Goal: Information Seeking & Learning: Learn about a topic

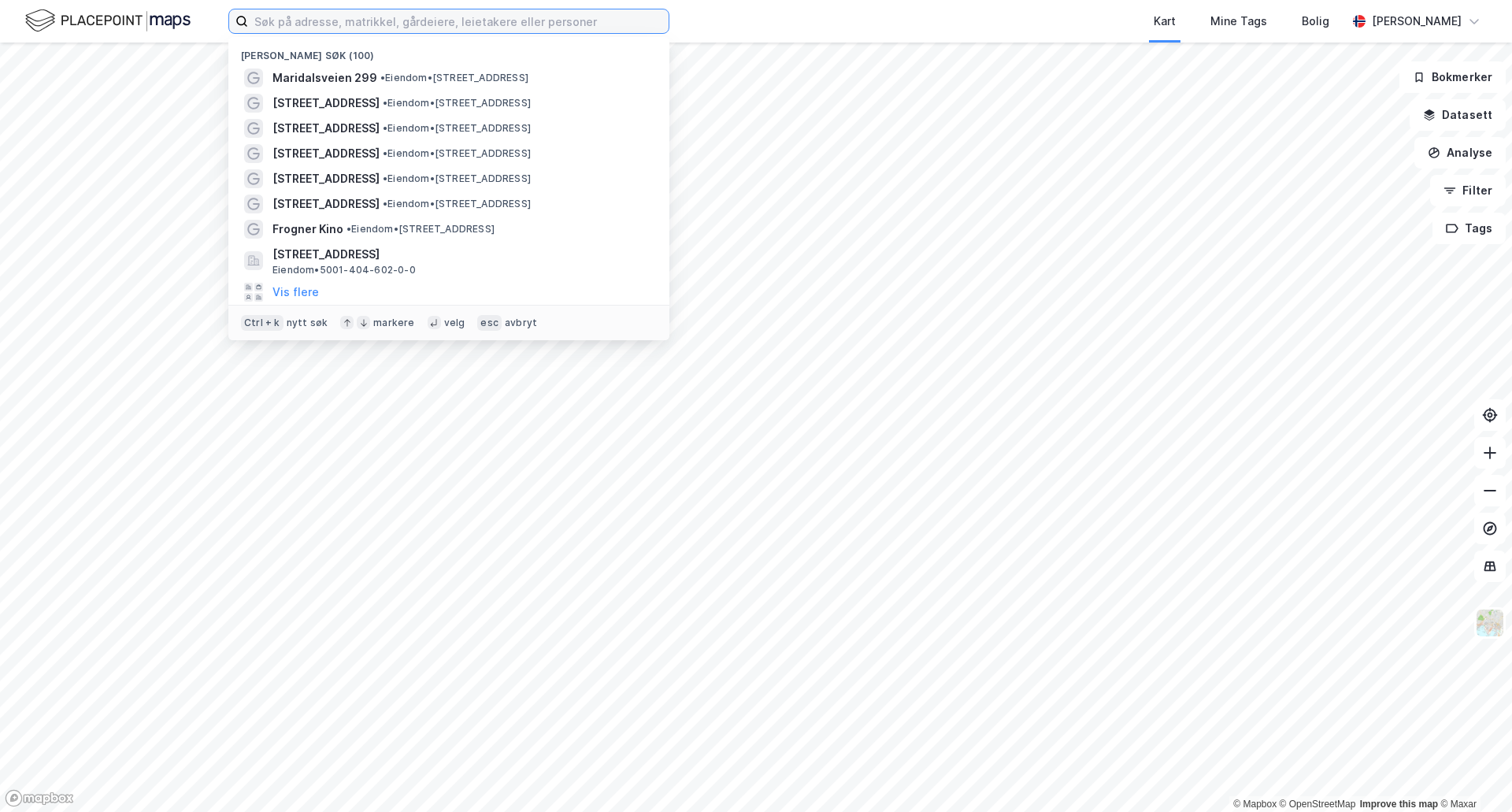
click at [608, 17] on input at bounding box center [458, 21] width 421 height 23
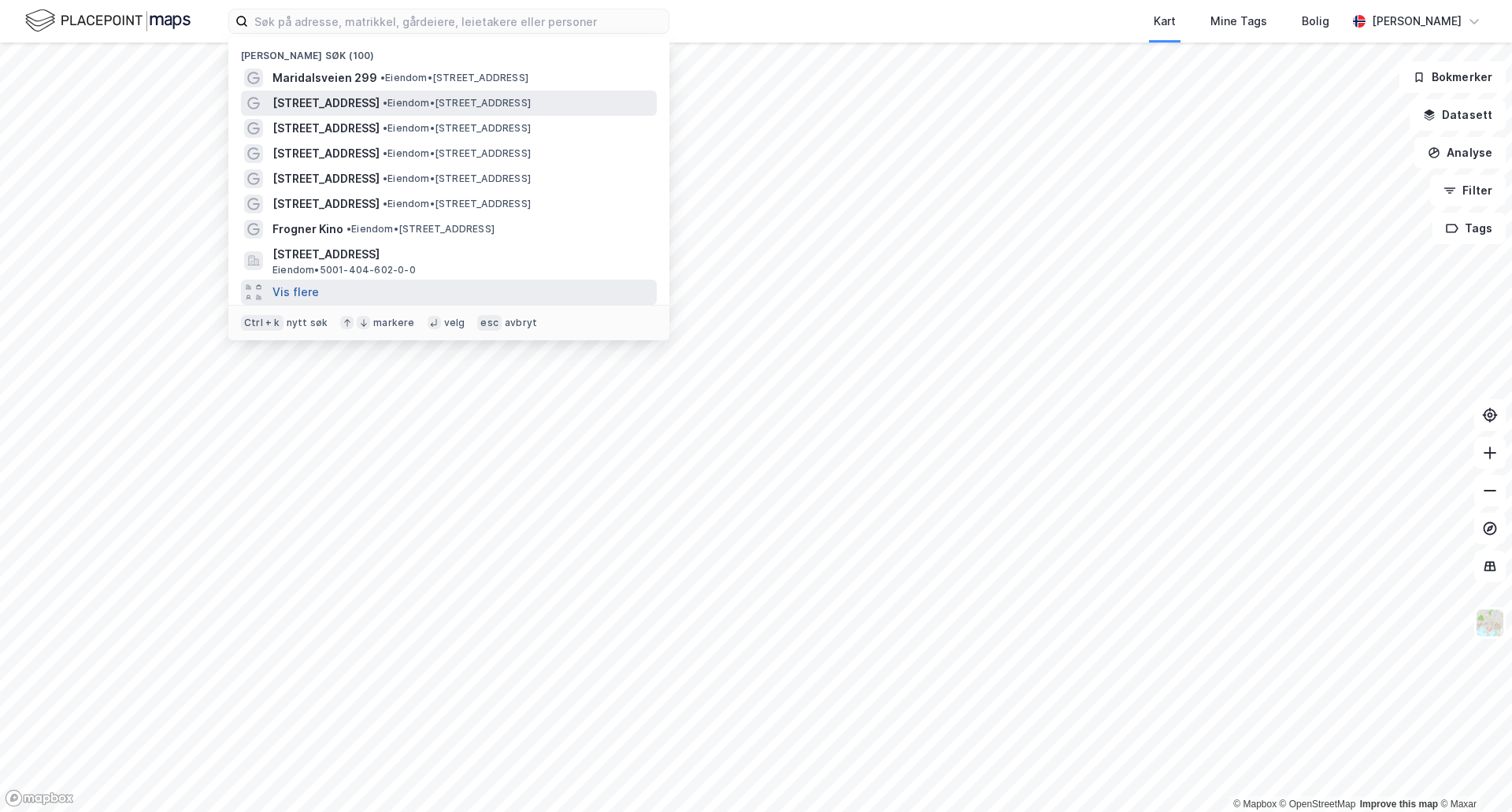
click at [286, 299] on button "Vis flere" at bounding box center [296, 292] width 46 height 19
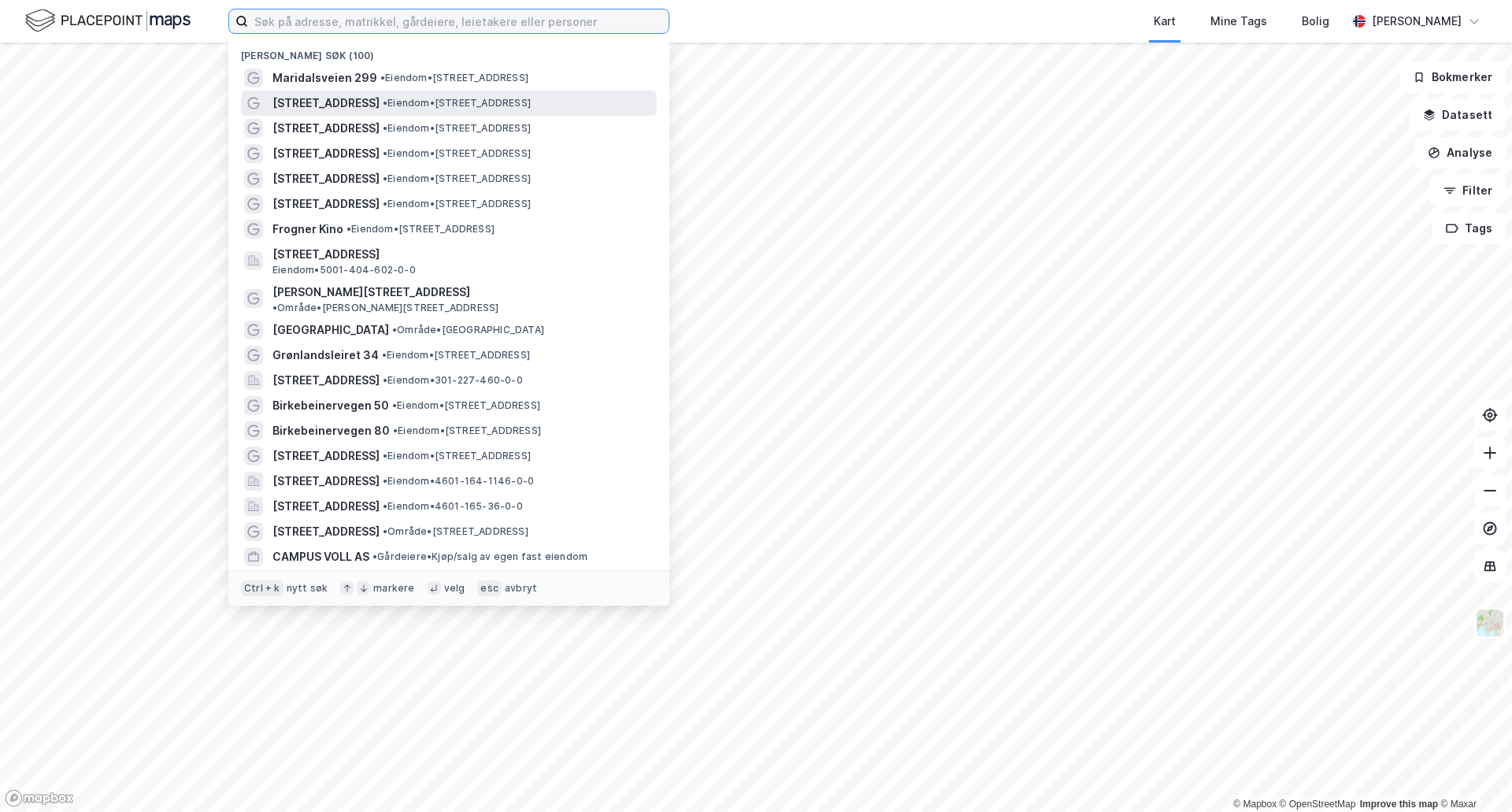
click at [336, 28] on input at bounding box center [458, 21] width 421 height 23
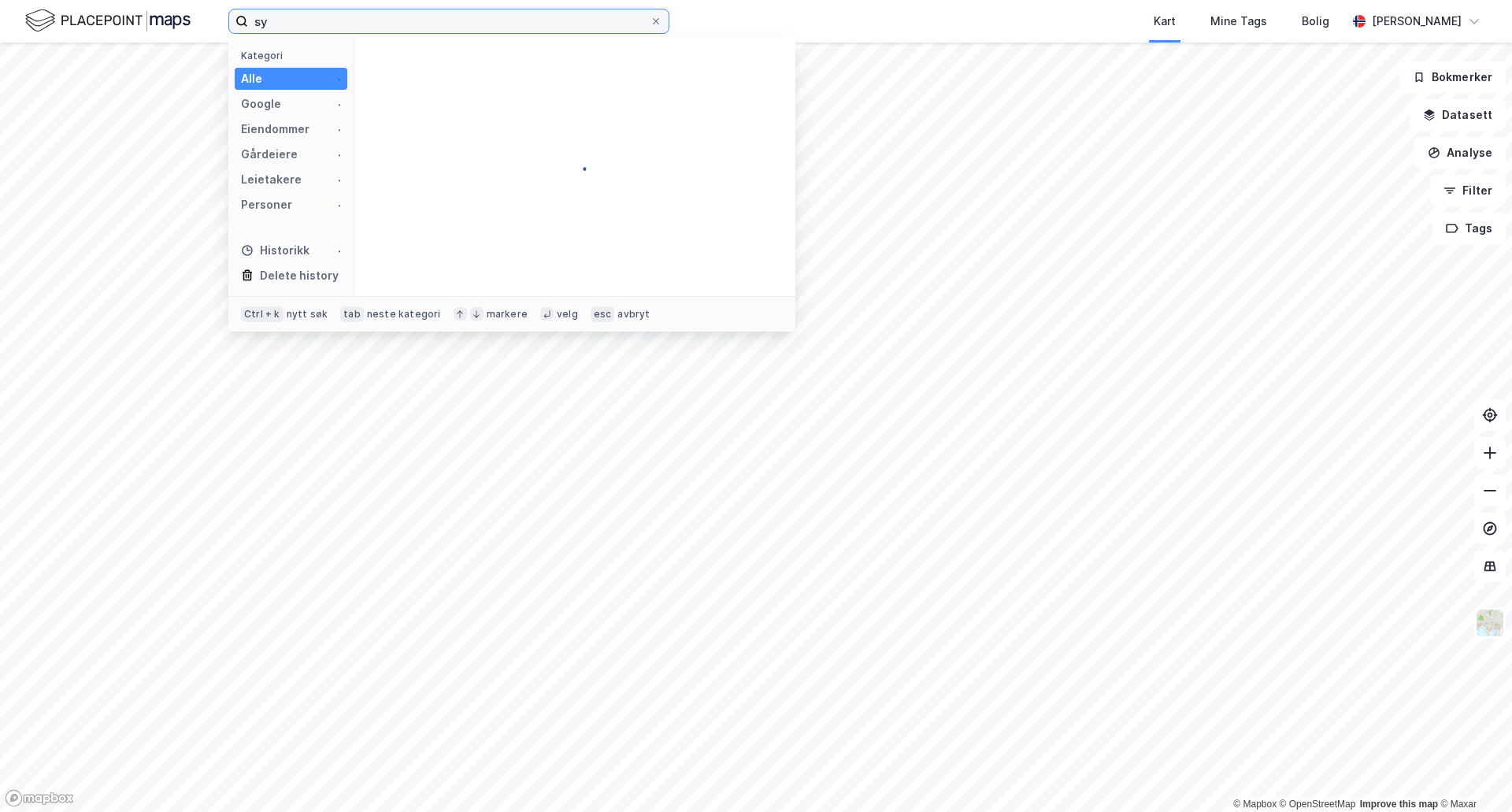
type input "s"
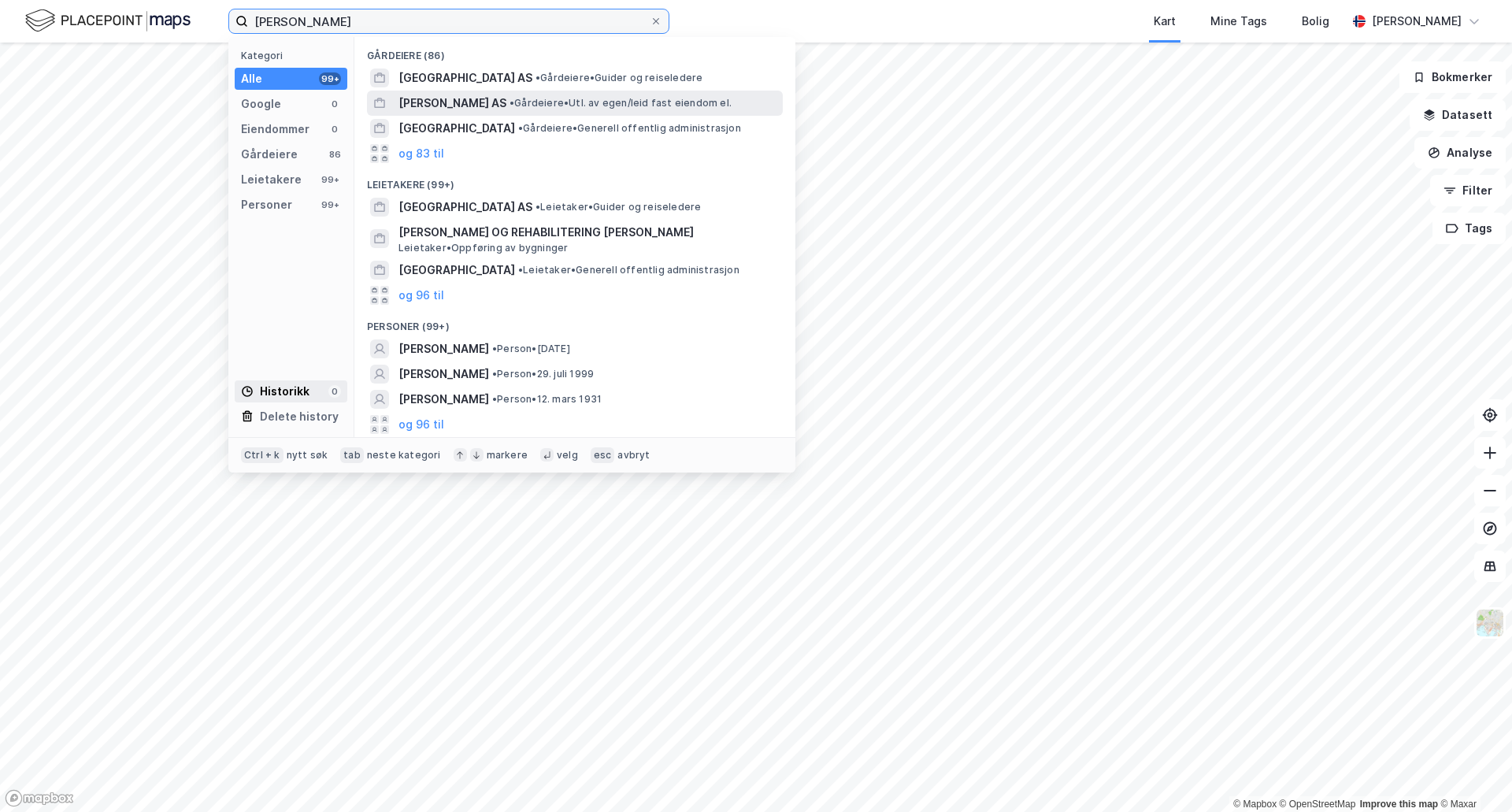
type input "[PERSON_NAME]"
click at [278, 387] on div "Historikk" at bounding box center [275, 392] width 69 height 19
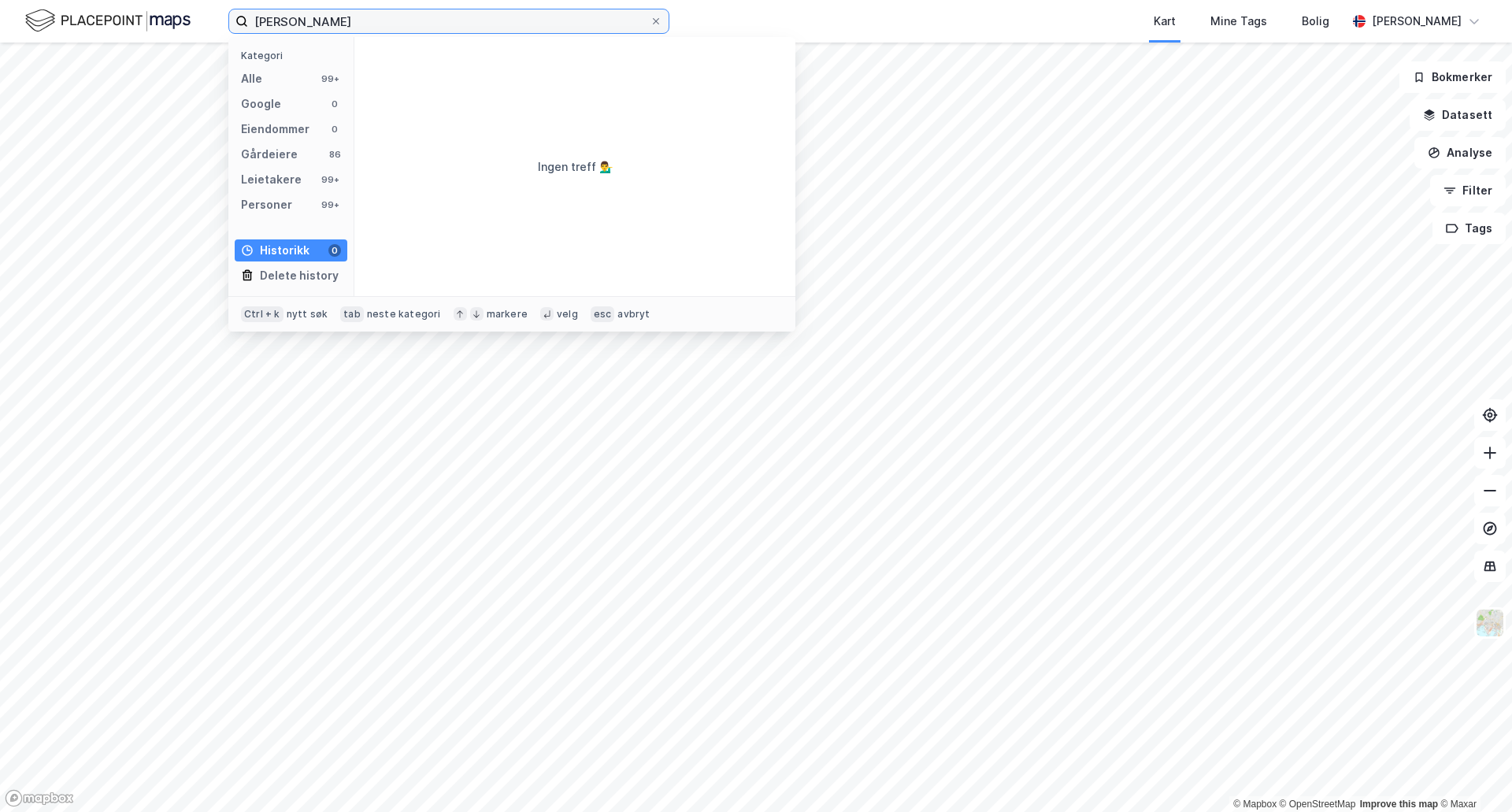
click at [439, 23] on input "[PERSON_NAME]" at bounding box center [448, 21] width 401 height 23
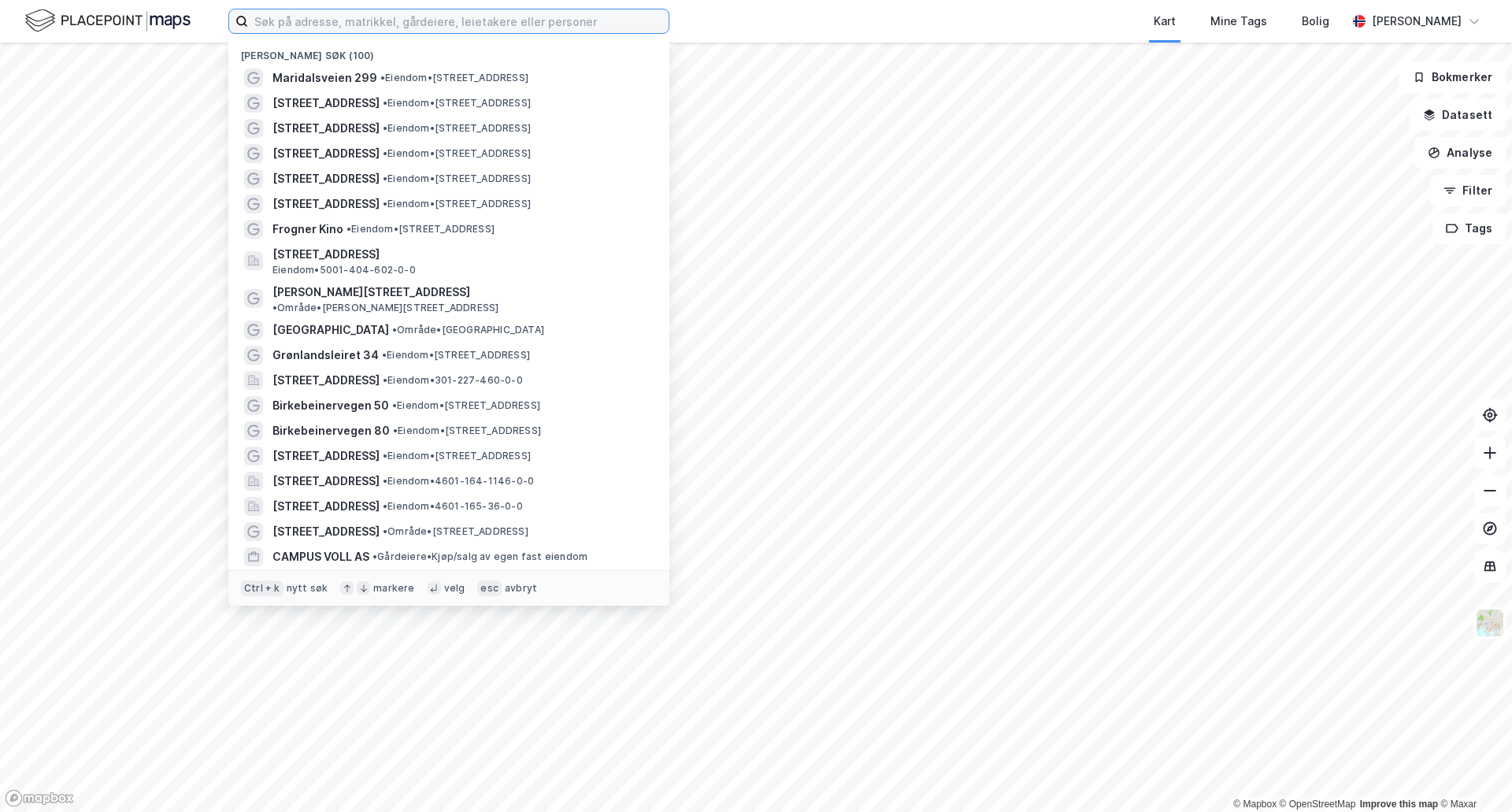
click at [324, 27] on input at bounding box center [458, 21] width 421 height 23
click at [282, 592] on div "Ctrl + k" at bounding box center [262, 588] width 43 height 15
click at [255, 592] on div "Ctrl + k" at bounding box center [262, 588] width 43 height 15
click at [307, 30] on input at bounding box center [458, 21] width 421 height 23
click at [239, 23] on icon at bounding box center [241, 20] width 13 height 13
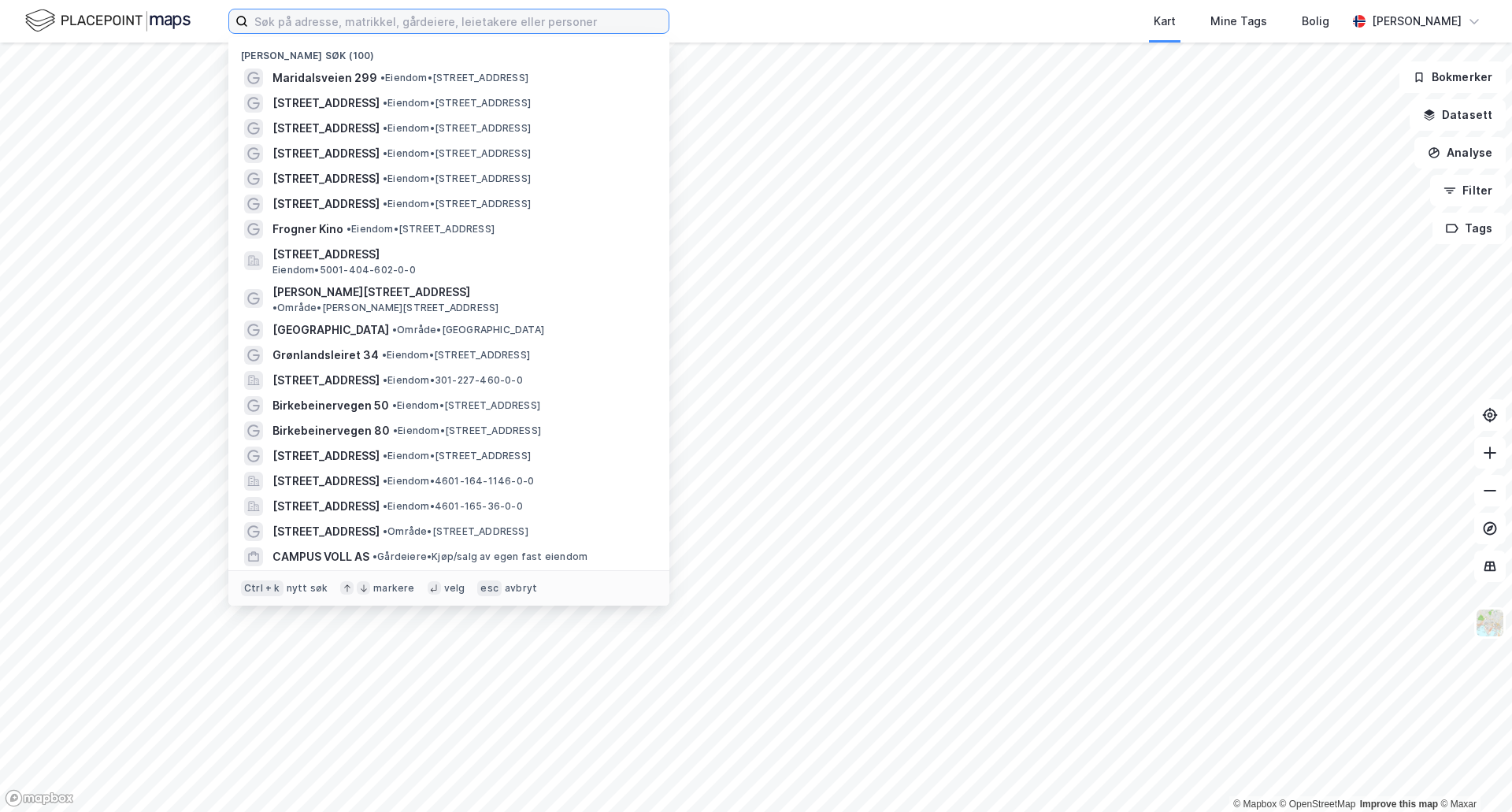
click at [248, 23] on input at bounding box center [458, 21] width 421 height 23
click at [444, 586] on div "velg" at bounding box center [455, 588] width 21 height 13
click at [335, 19] on input at bounding box center [458, 21] width 421 height 23
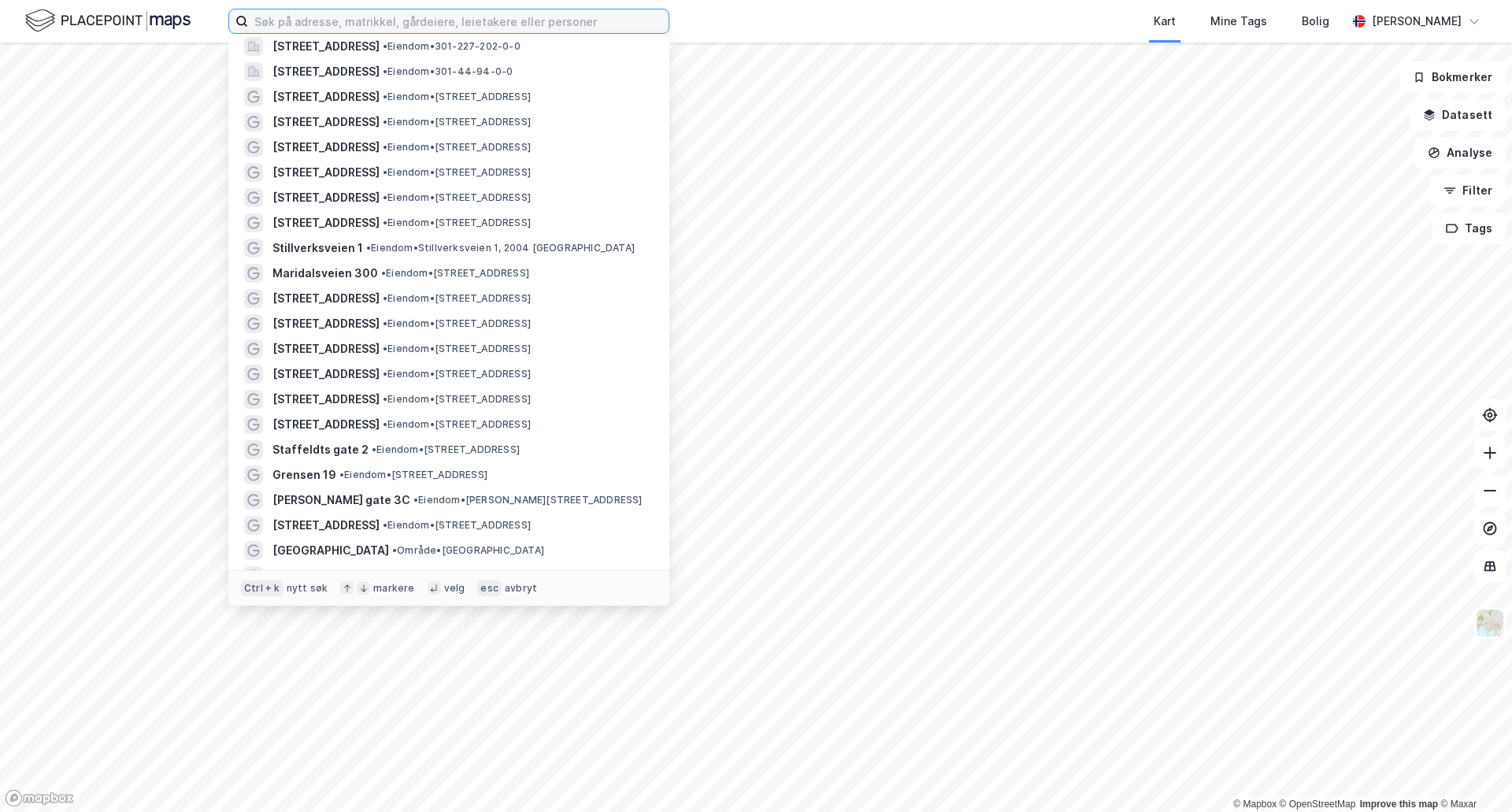
click at [335, 19] on input at bounding box center [458, 21] width 421 height 23
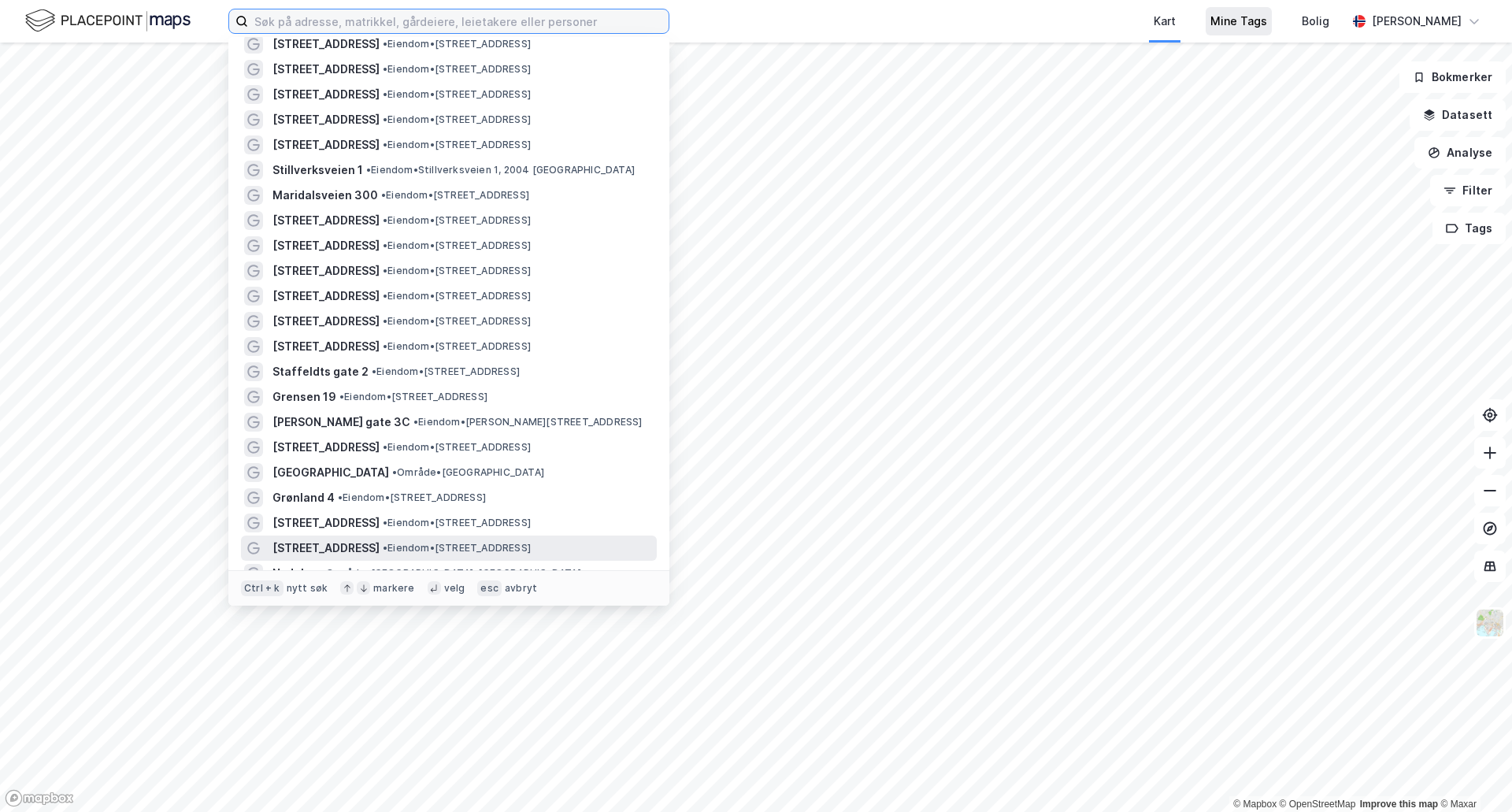
scroll to position [2030, 0]
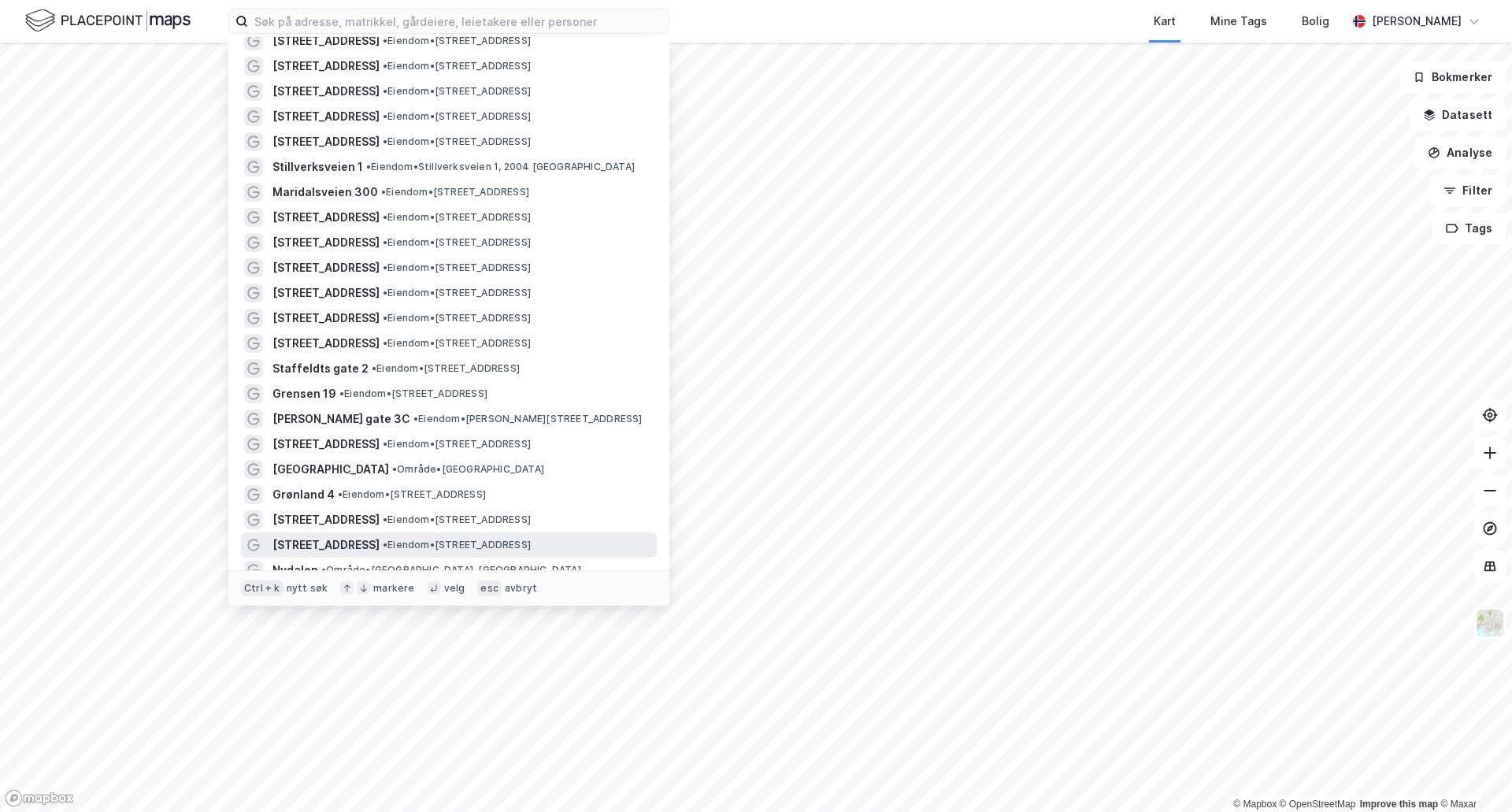
click at [145, 19] on img at bounding box center [107, 20] width 165 height 27
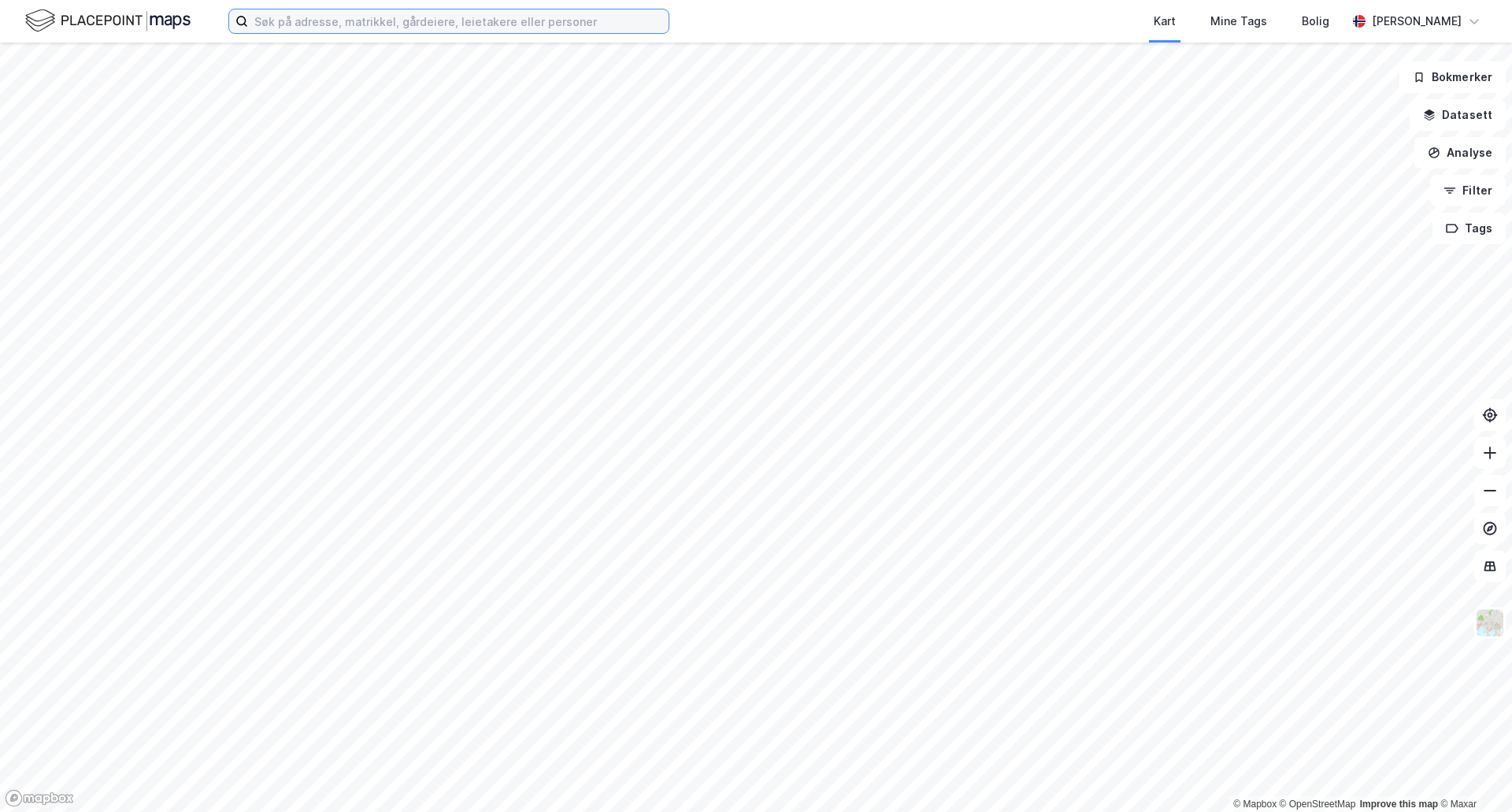
click at [294, 22] on input at bounding box center [458, 21] width 421 height 23
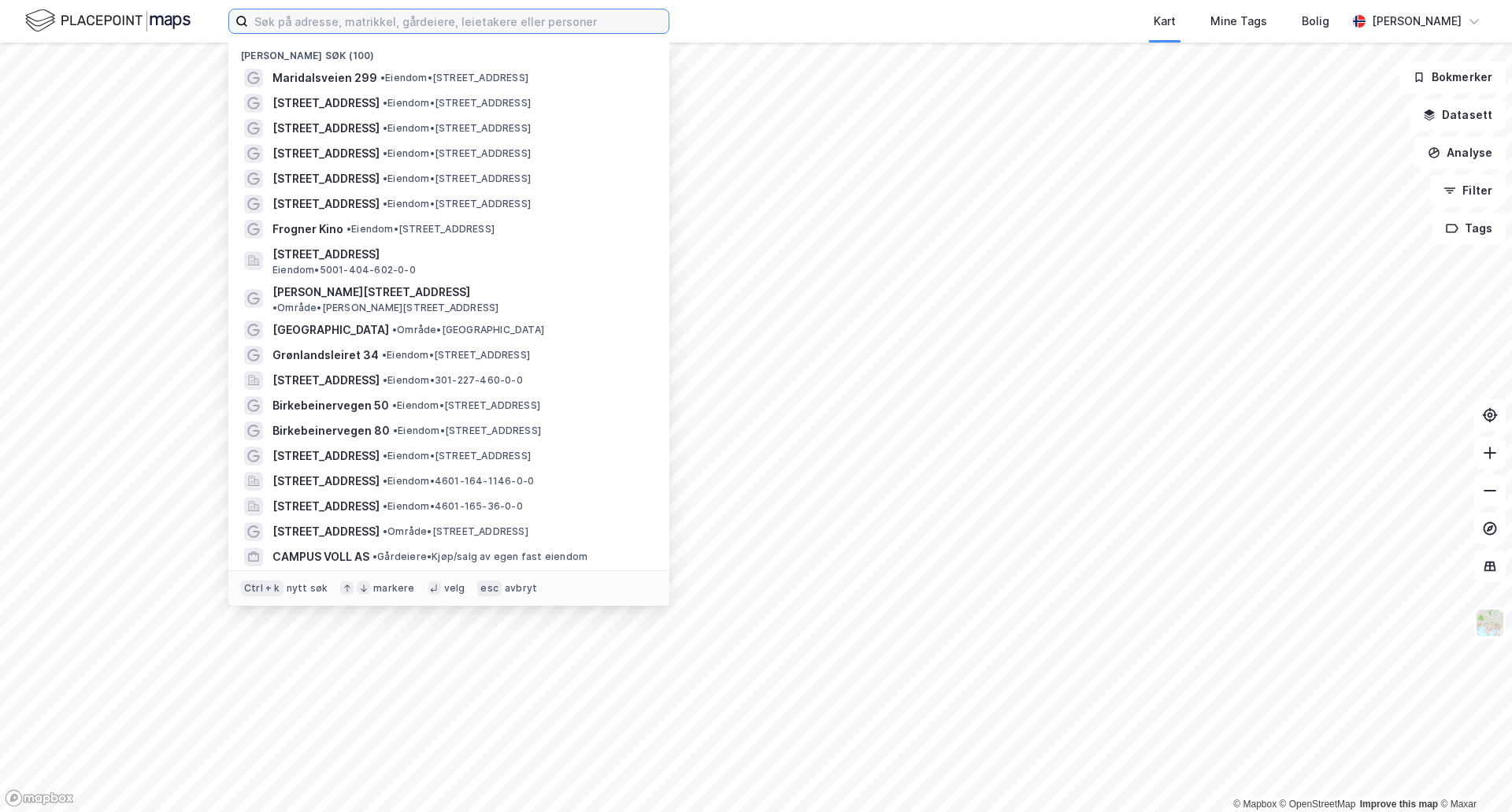
type input "p"
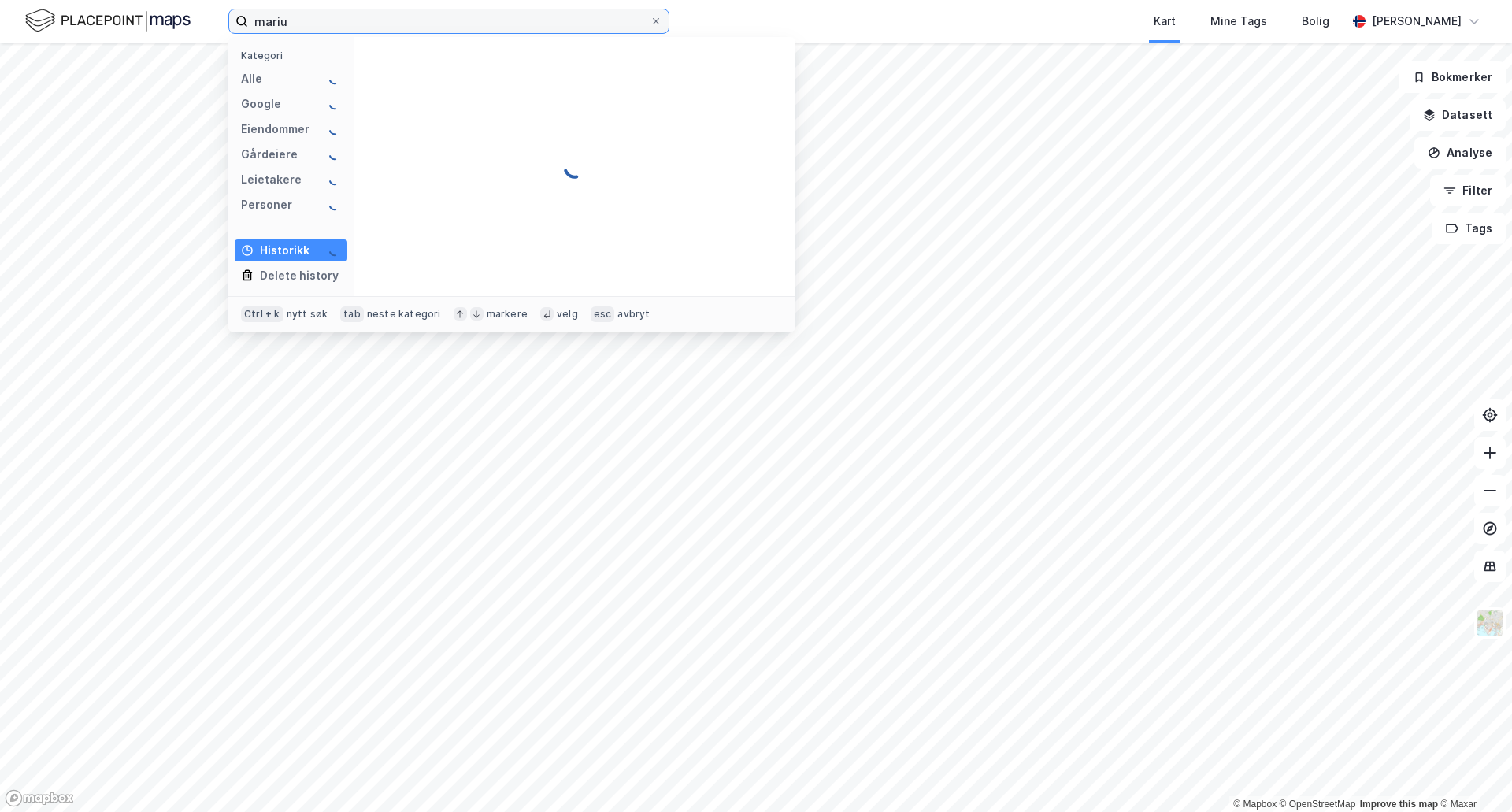
type input "[PERSON_NAME]"
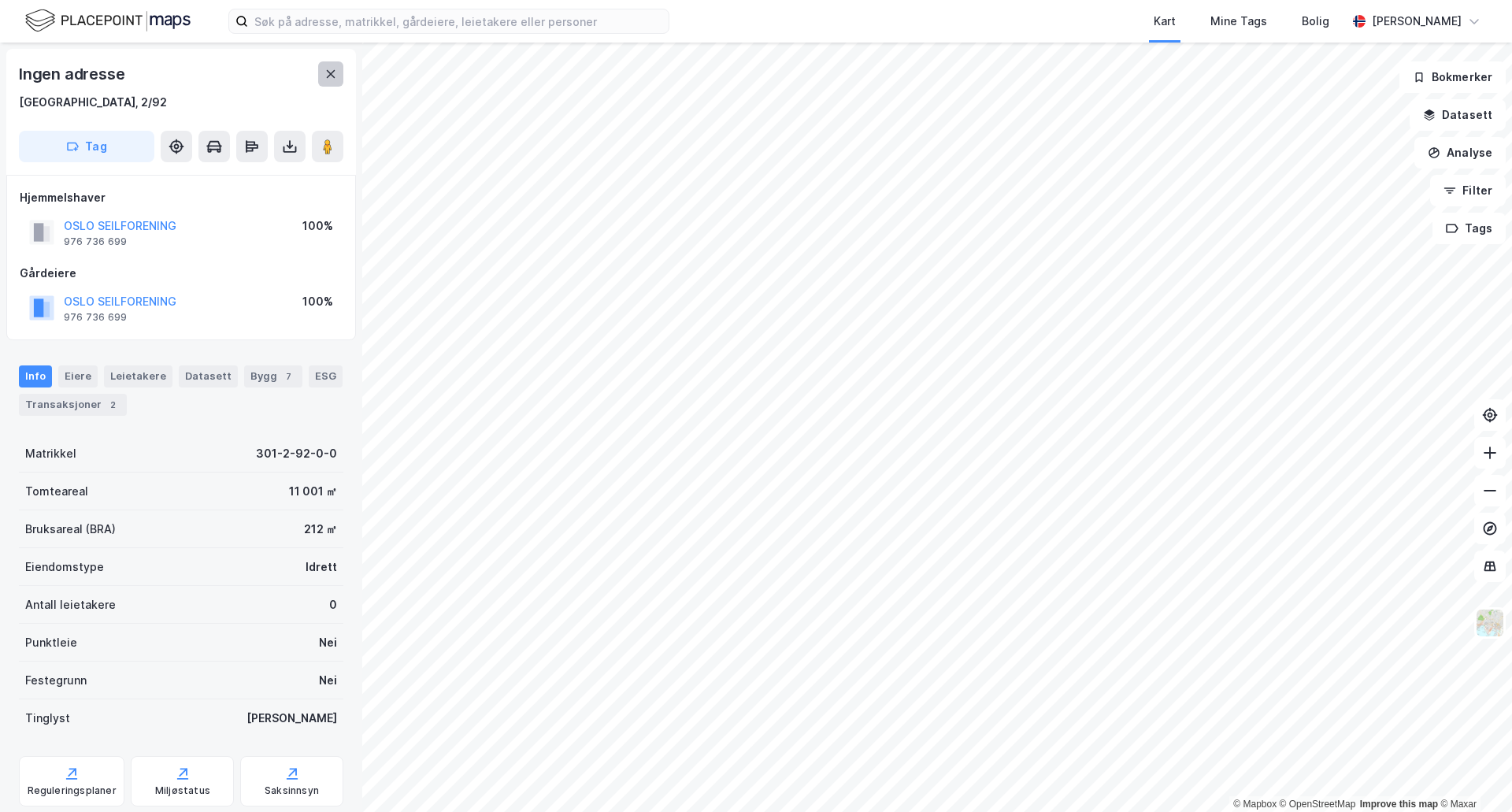
click at [324, 75] on icon at bounding box center [330, 74] width 13 height 13
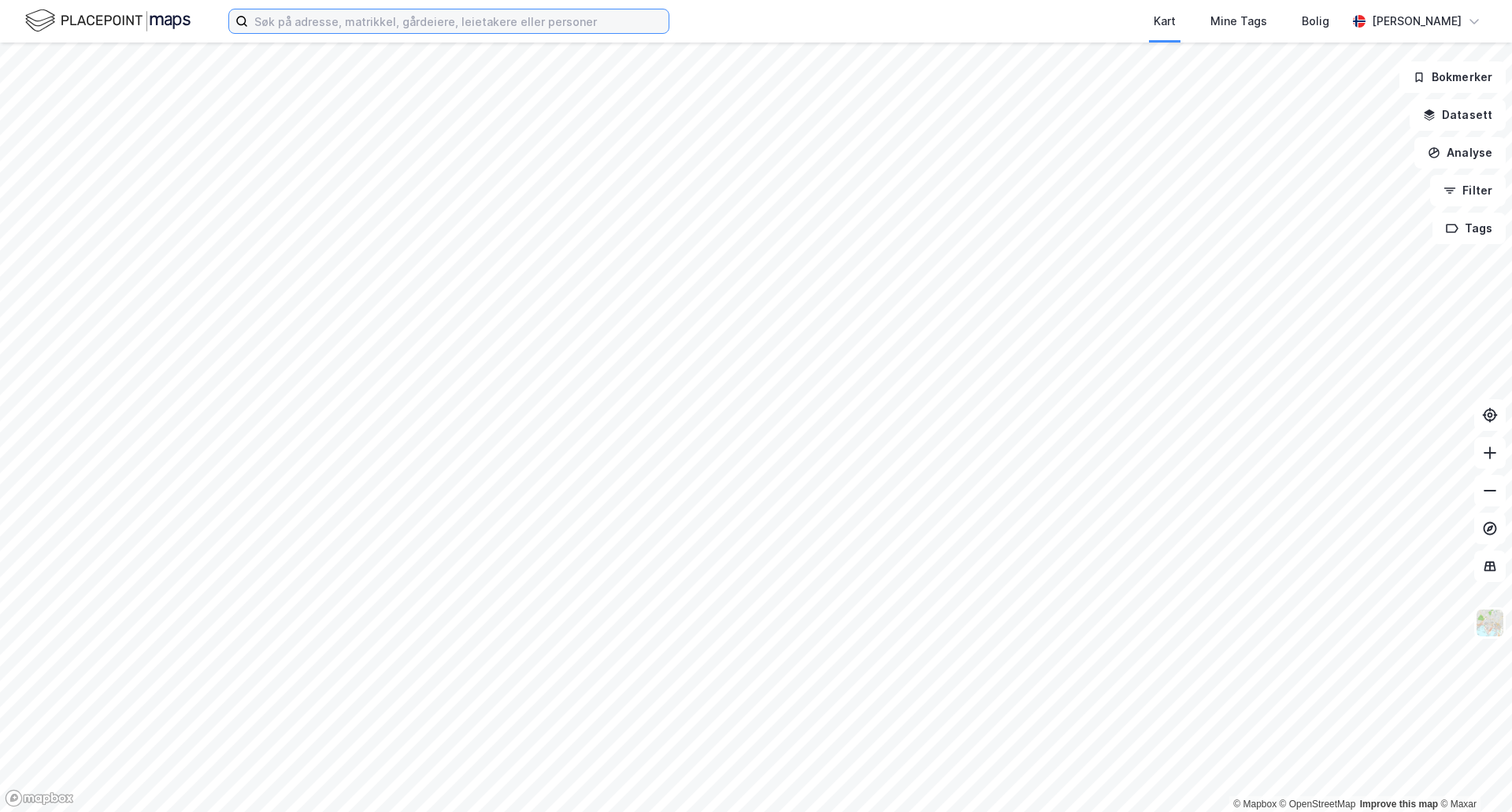
click at [413, 22] on input at bounding box center [458, 21] width 421 height 23
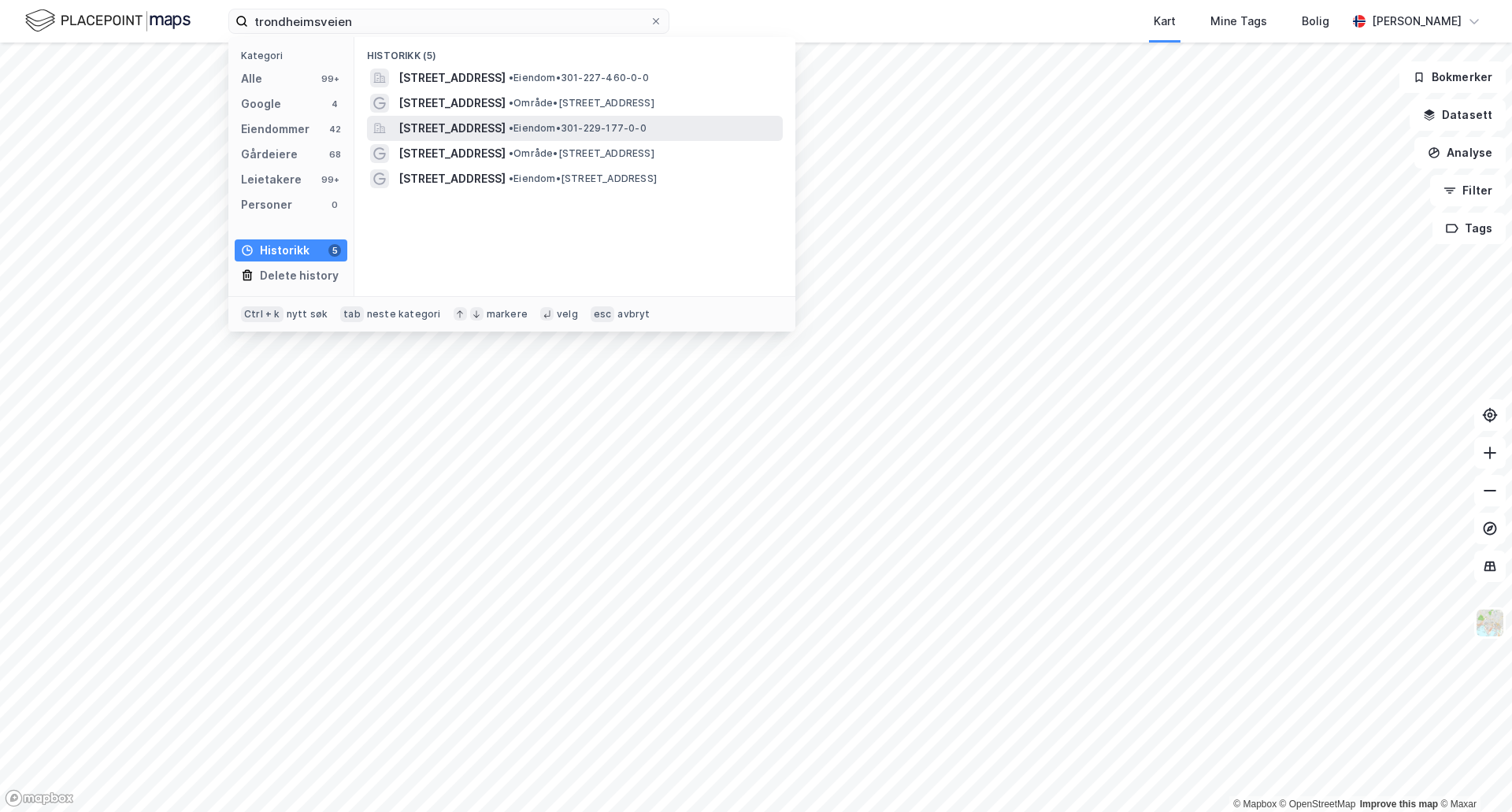
click at [489, 134] on span "[STREET_ADDRESS]" at bounding box center [452, 129] width 107 height 19
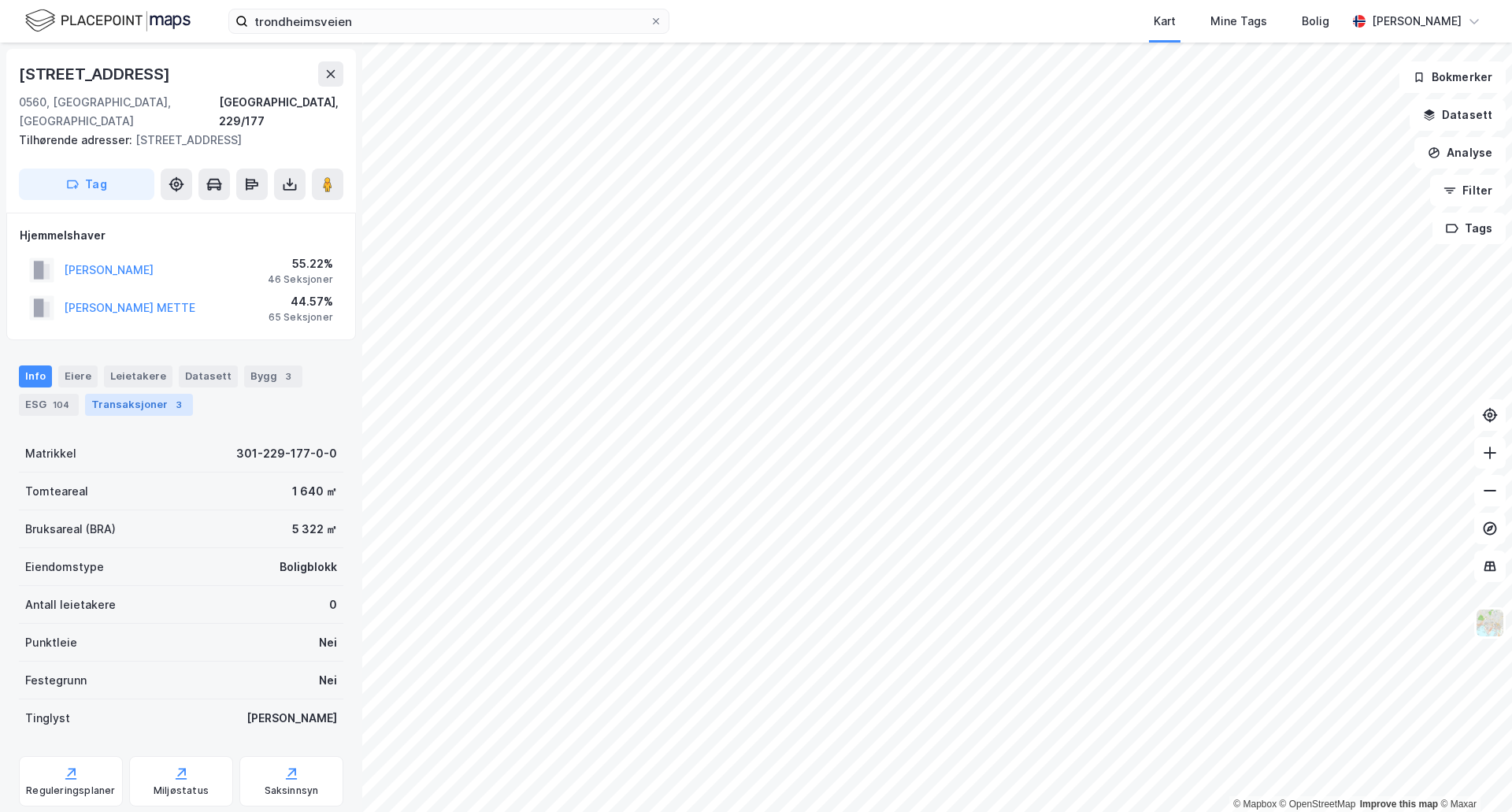
click at [152, 394] on div "Transaksjoner 3" at bounding box center [139, 405] width 108 height 22
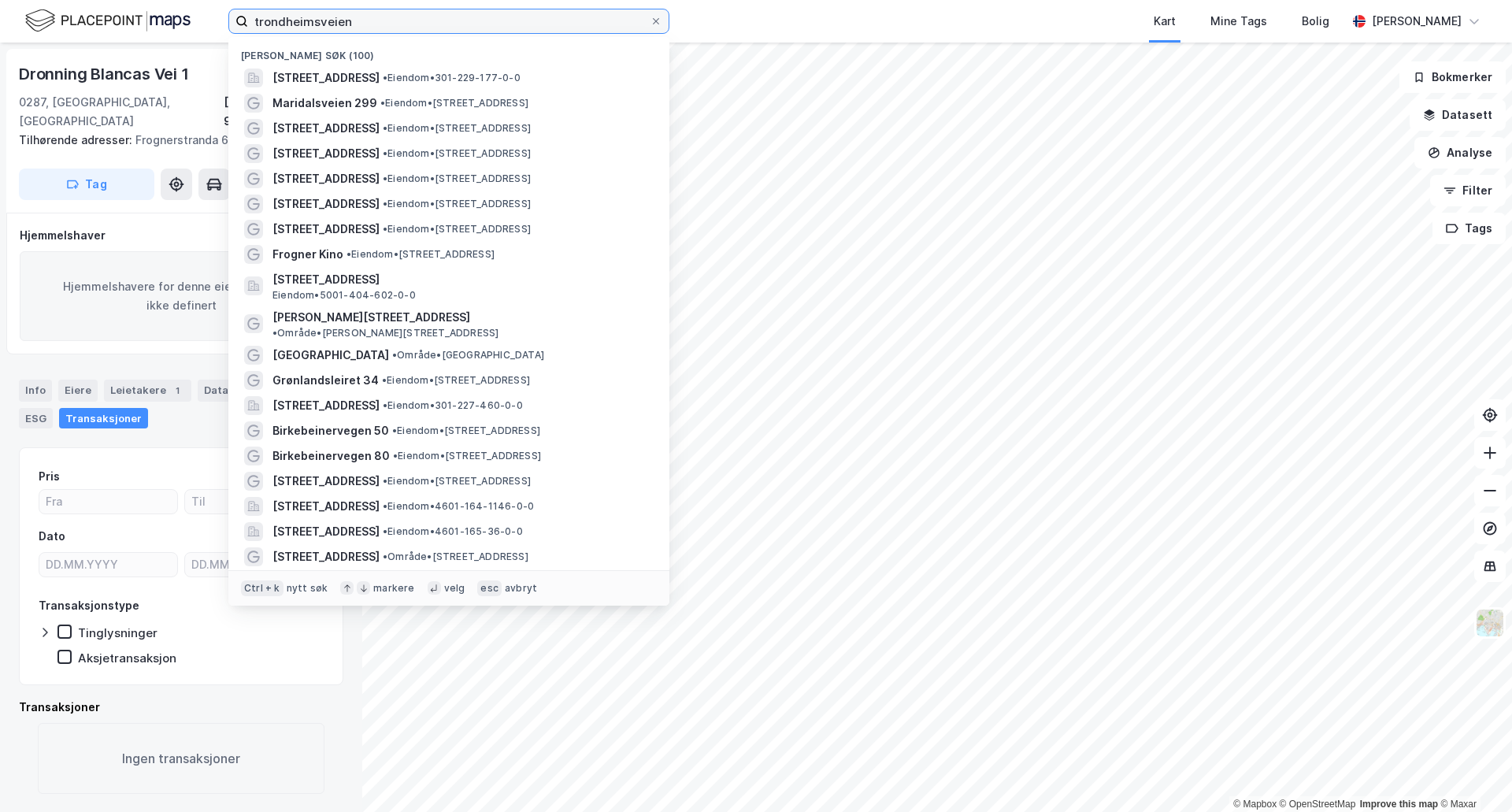
click at [379, 15] on input "trondheimsveien" at bounding box center [448, 21] width 401 height 23
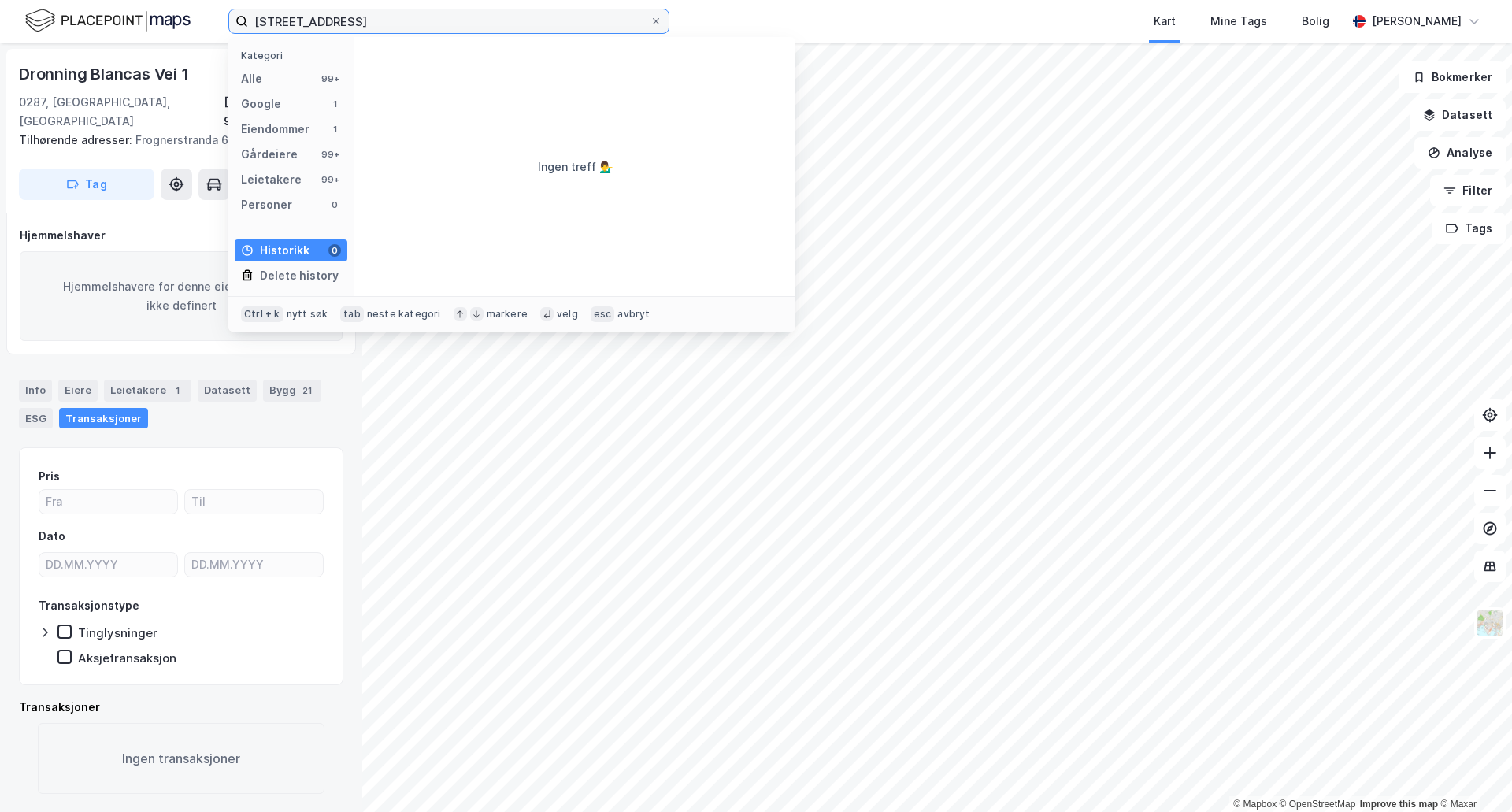
click at [395, 27] on input "[STREET_ADDRESS]" at bounding box center [448, 21] width 401 height 23
click at [396, 26] on input "[STREET_ADDRESS]" at bounding box center [448, 21] width 401 height 23
click at [301, 77] on div "Alle 99+" at bounding box center [291, 78] width 112 height 22
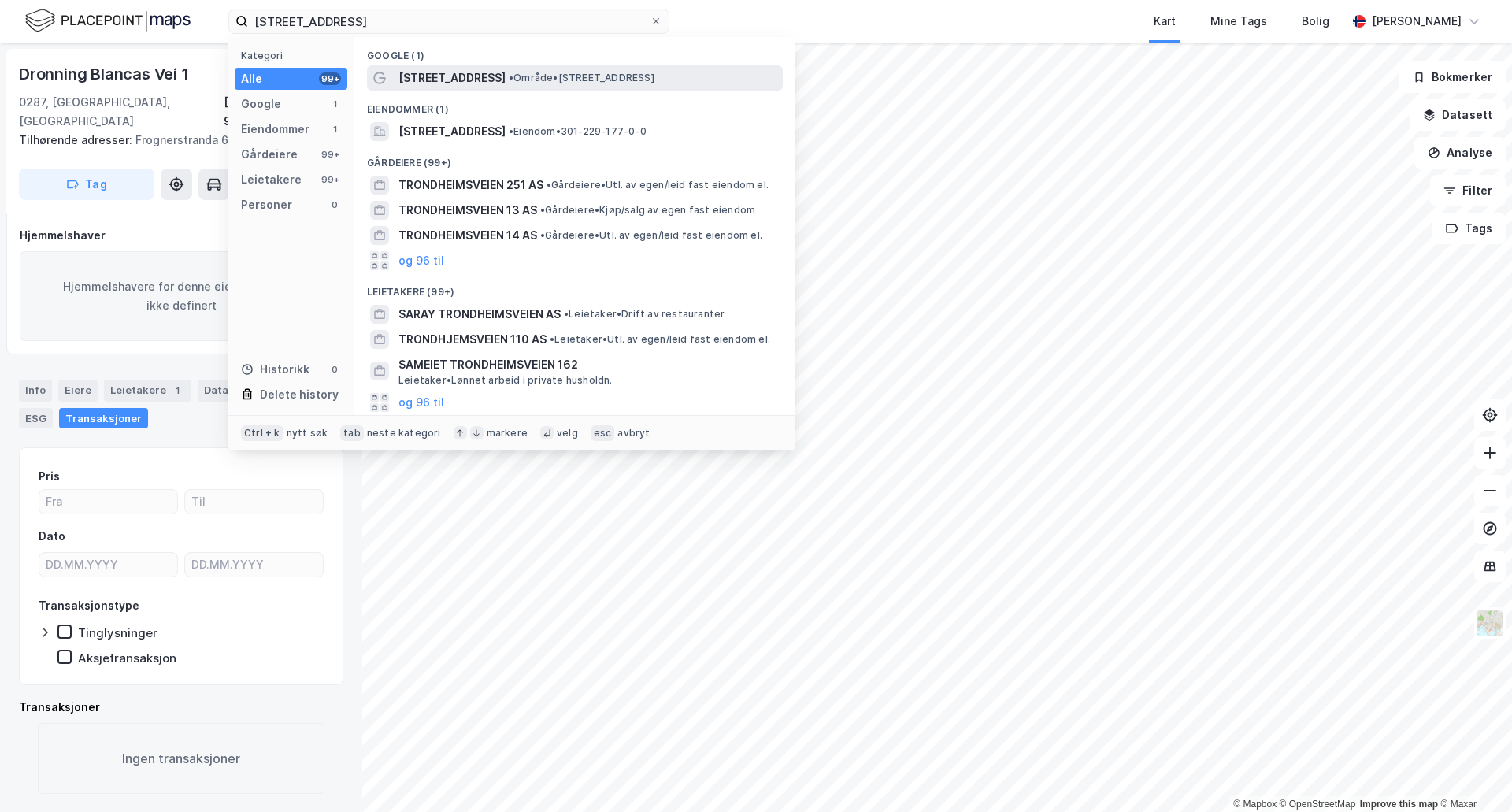
click at [473, 74] on span "[STREET_ADDRESS]" at bounding box center [452, 78] width 107 height 19
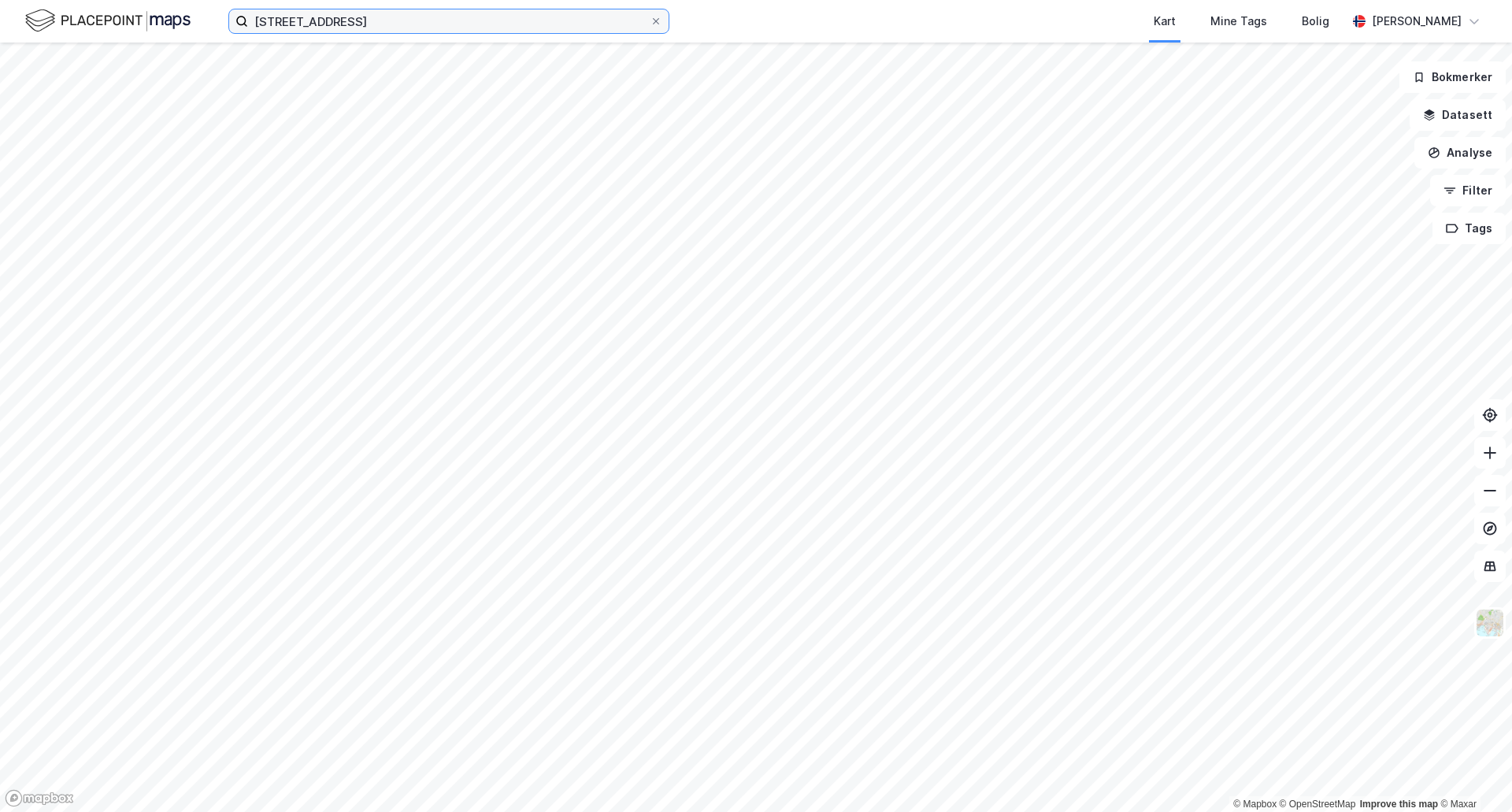
click at [483, 15] on input "[STREET_ADDRESS]" at bounding box center [448, 21] width 401 height 23
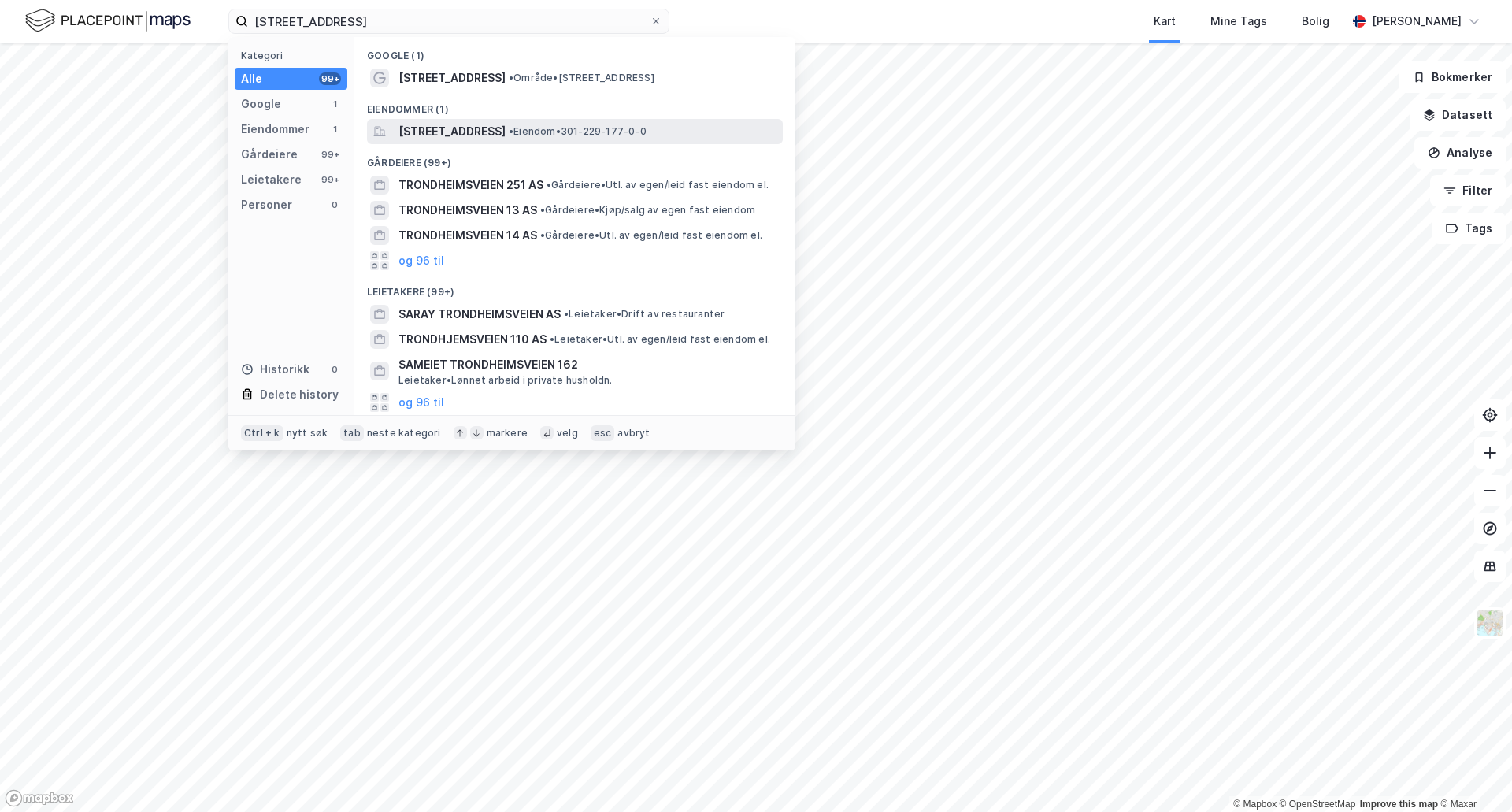
click at [477, 128] on span "[STREET_ADDRESS]" at bounding box center [452, 132] width 107 height 19
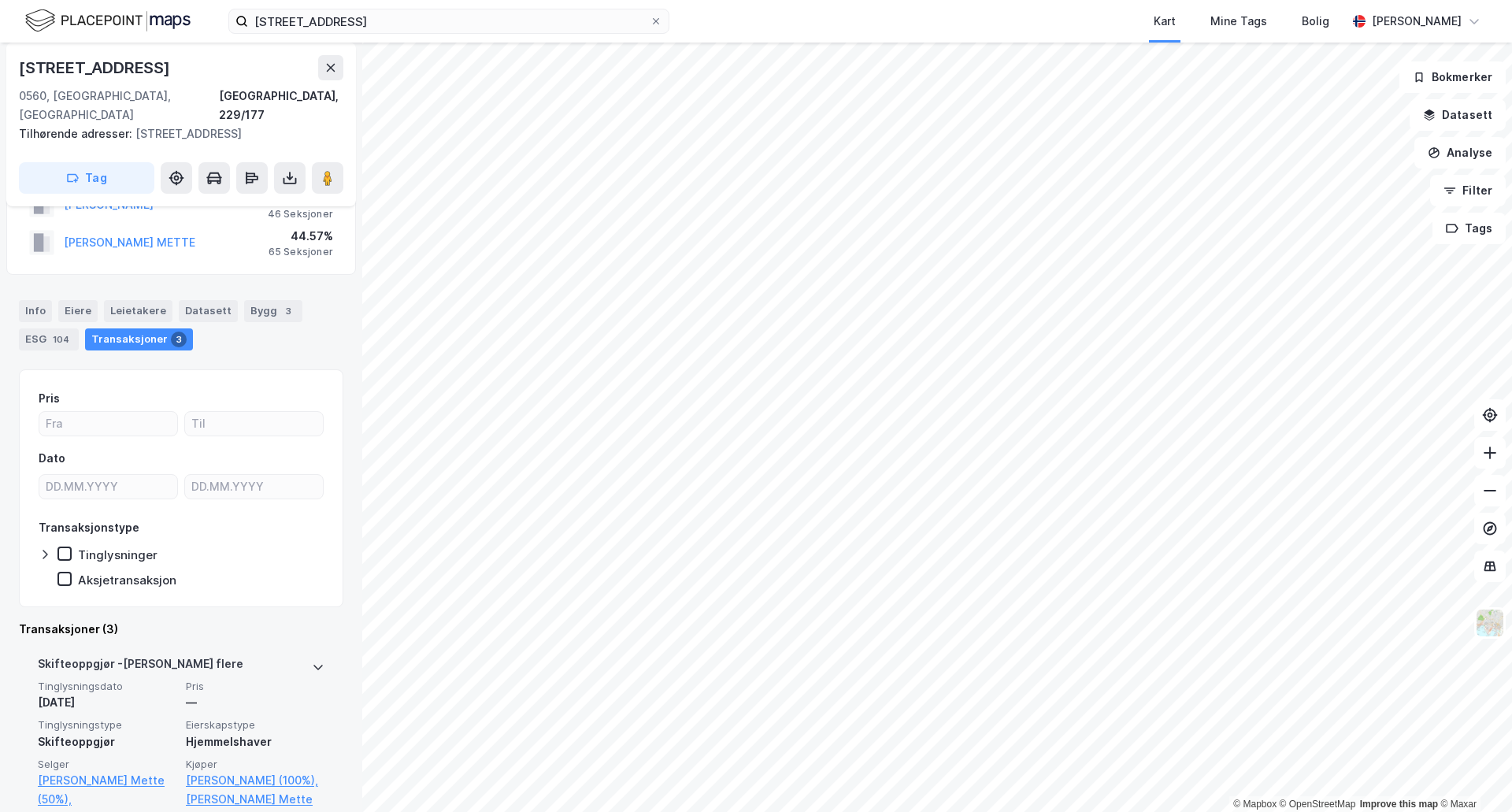
scroll to position [64, 0]
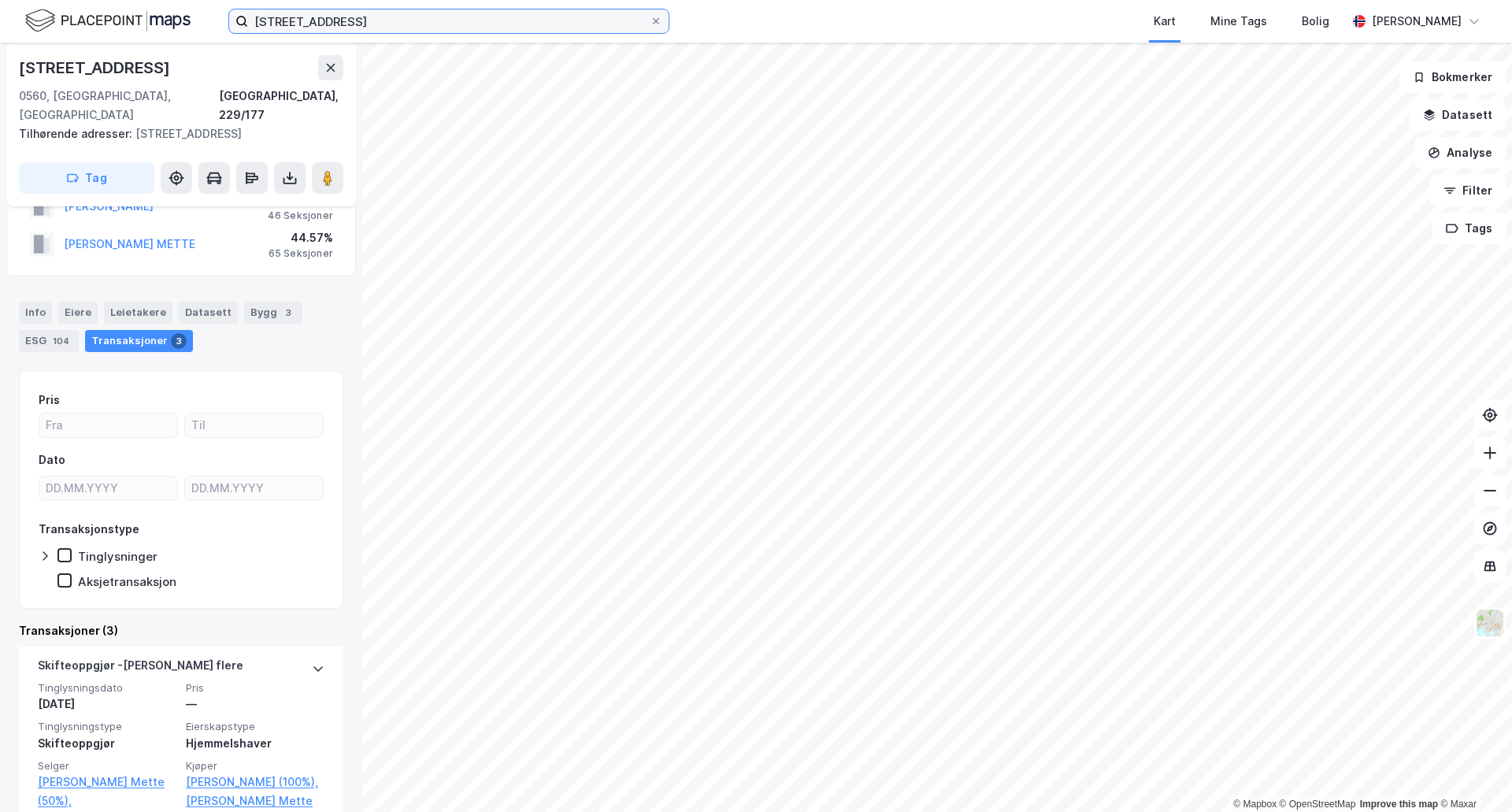
drag, startPoint x: 409, startPoint y: 27, endPoint x: 400, endPoint y: 26, distance: 9.1
click at [409, 27] on input "[STREET_ADDRESS]" at bounding box center [448, 21] width 401 height 23
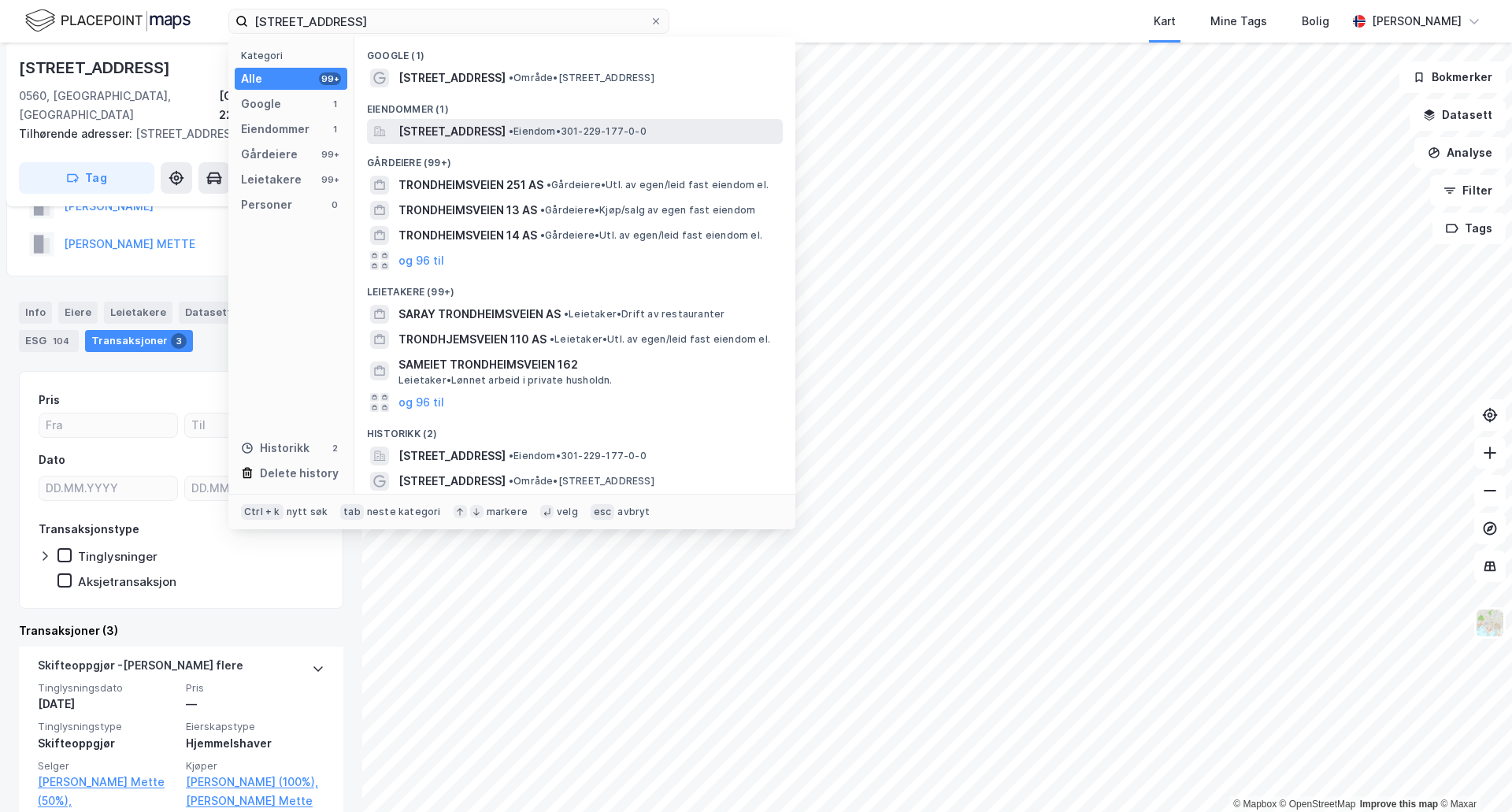
click at [477, 137] on span "[STREET_ADDRESS]" at bounding box center [452, 132] width 107 height 19
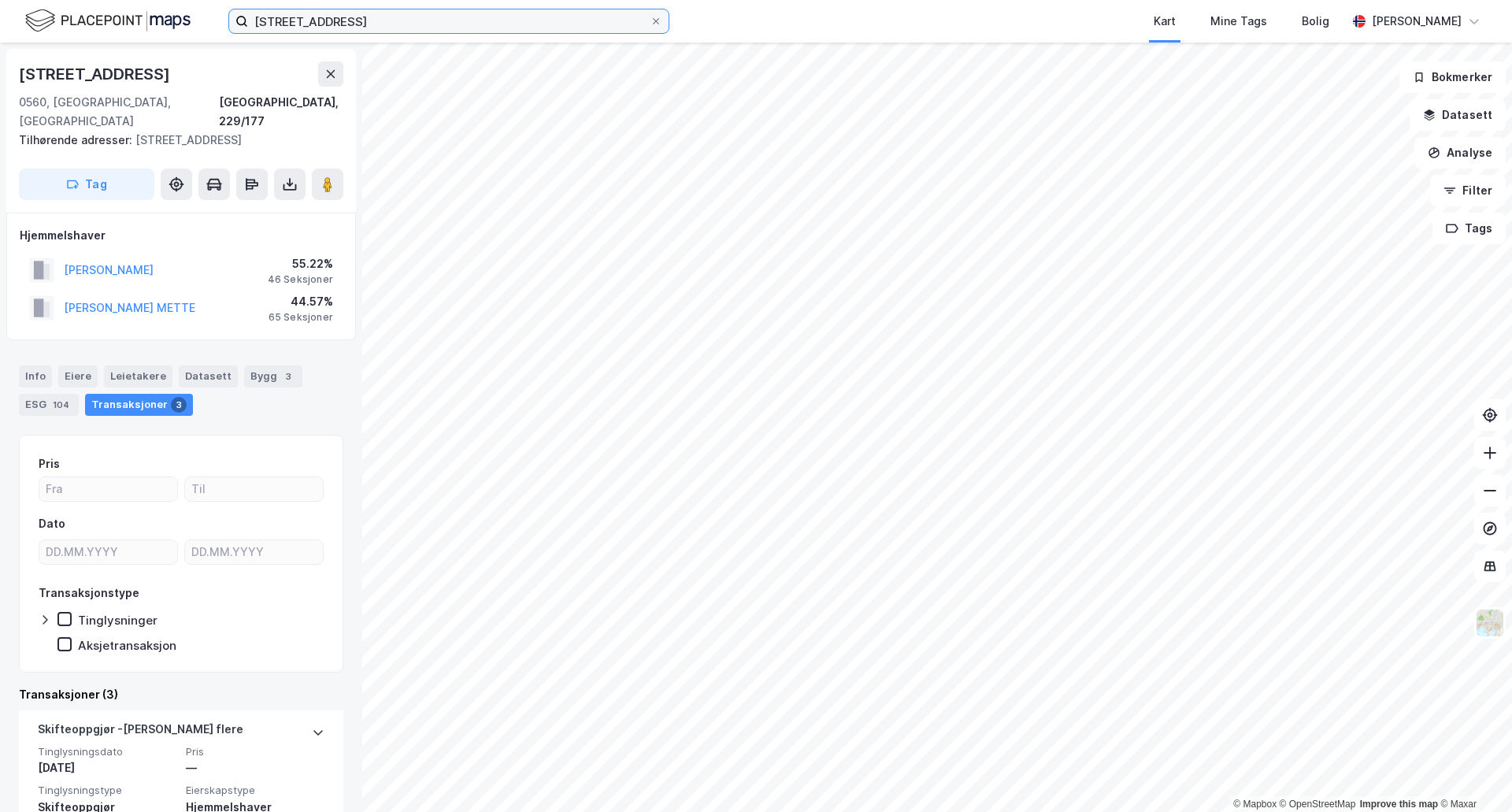
click at [405, 21] on input "[STREET_ADDRESS]" at bounding box center [448, 21] width 401 height 23
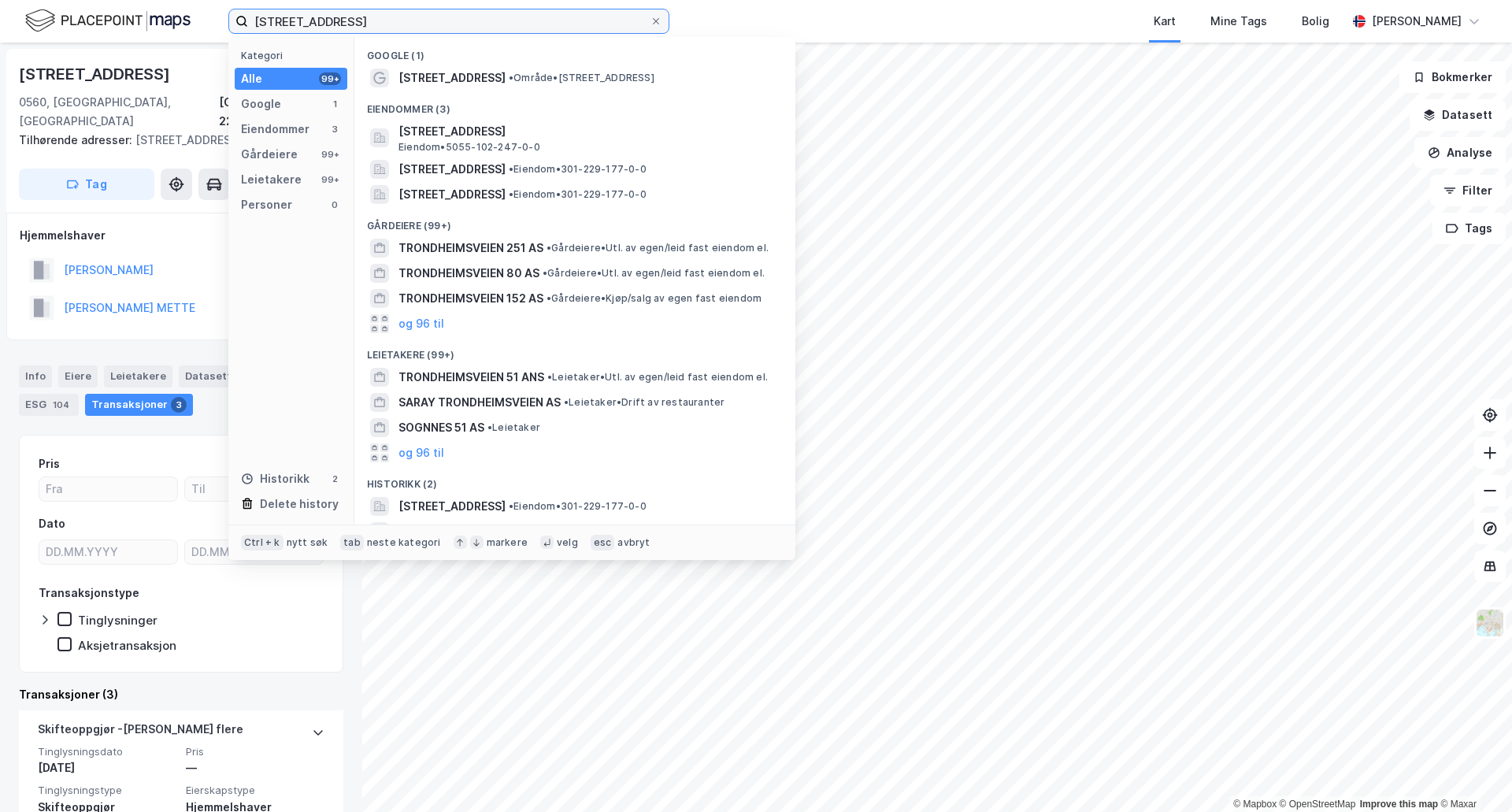
type input "[STREET_ADDRESS]"
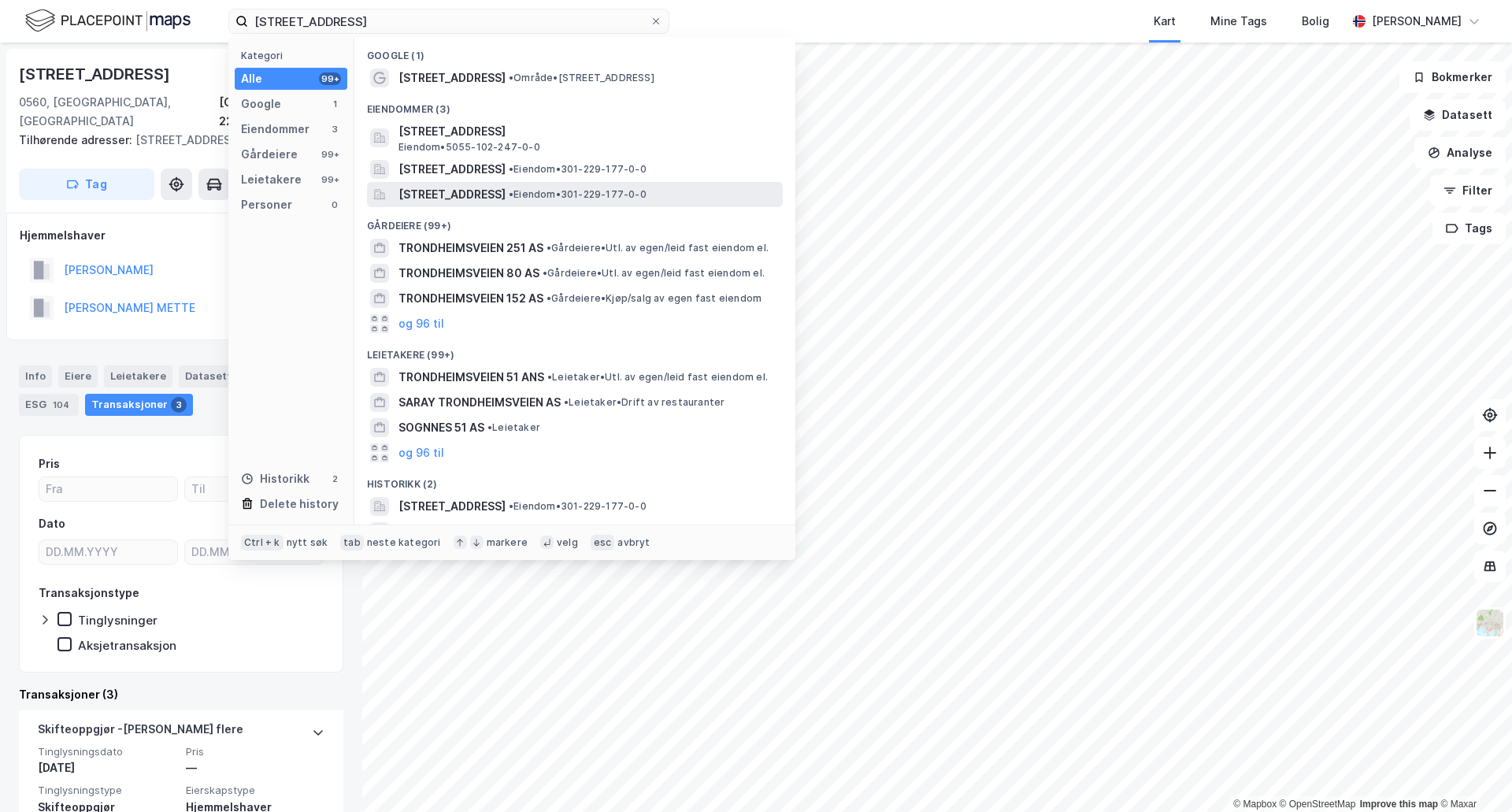
click at [506, 196] on span "[STREET_ADDRESS]" at bounding box center [452, 195] width 107 height 19
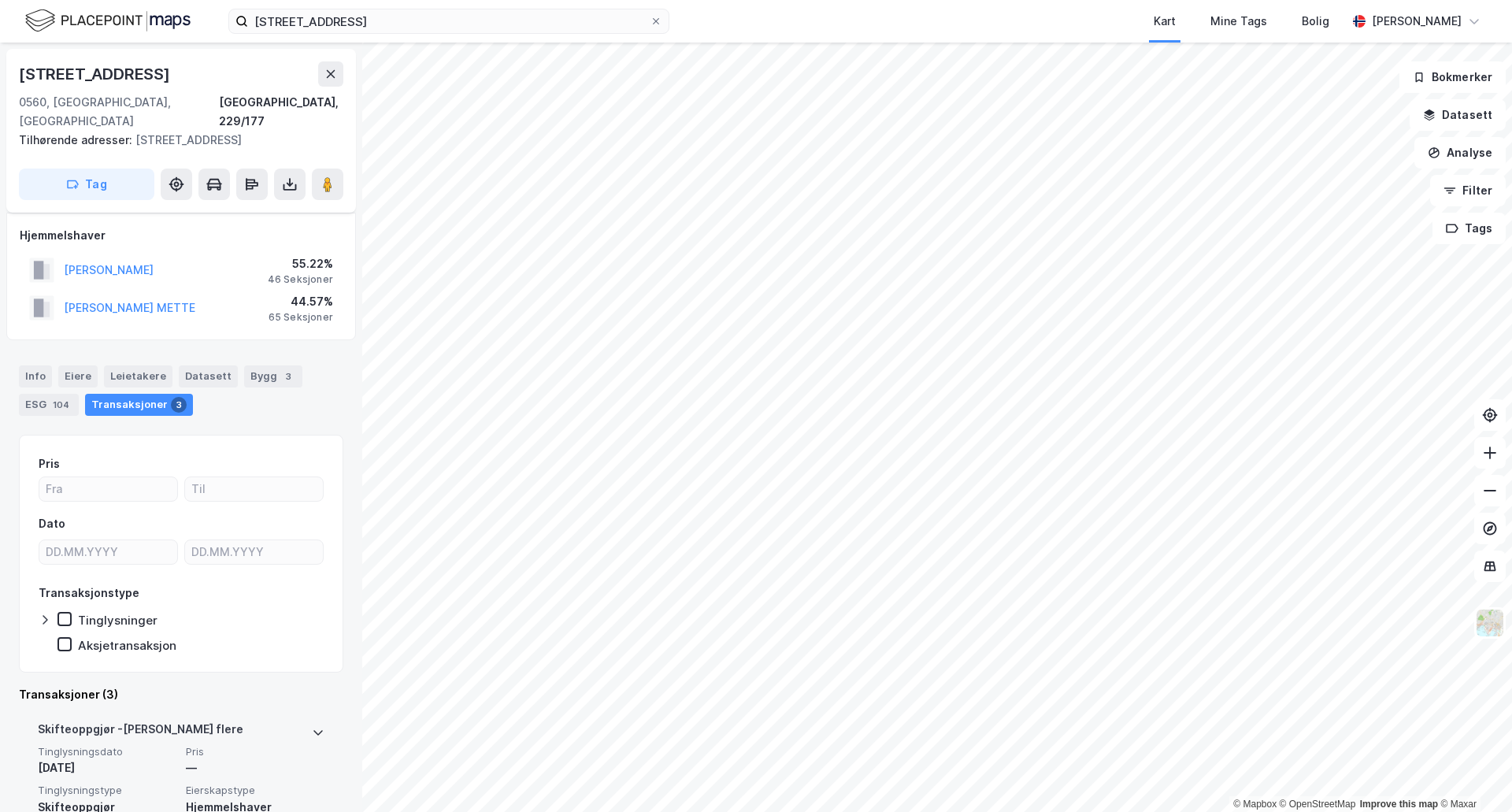
scroll to position [158, 0]
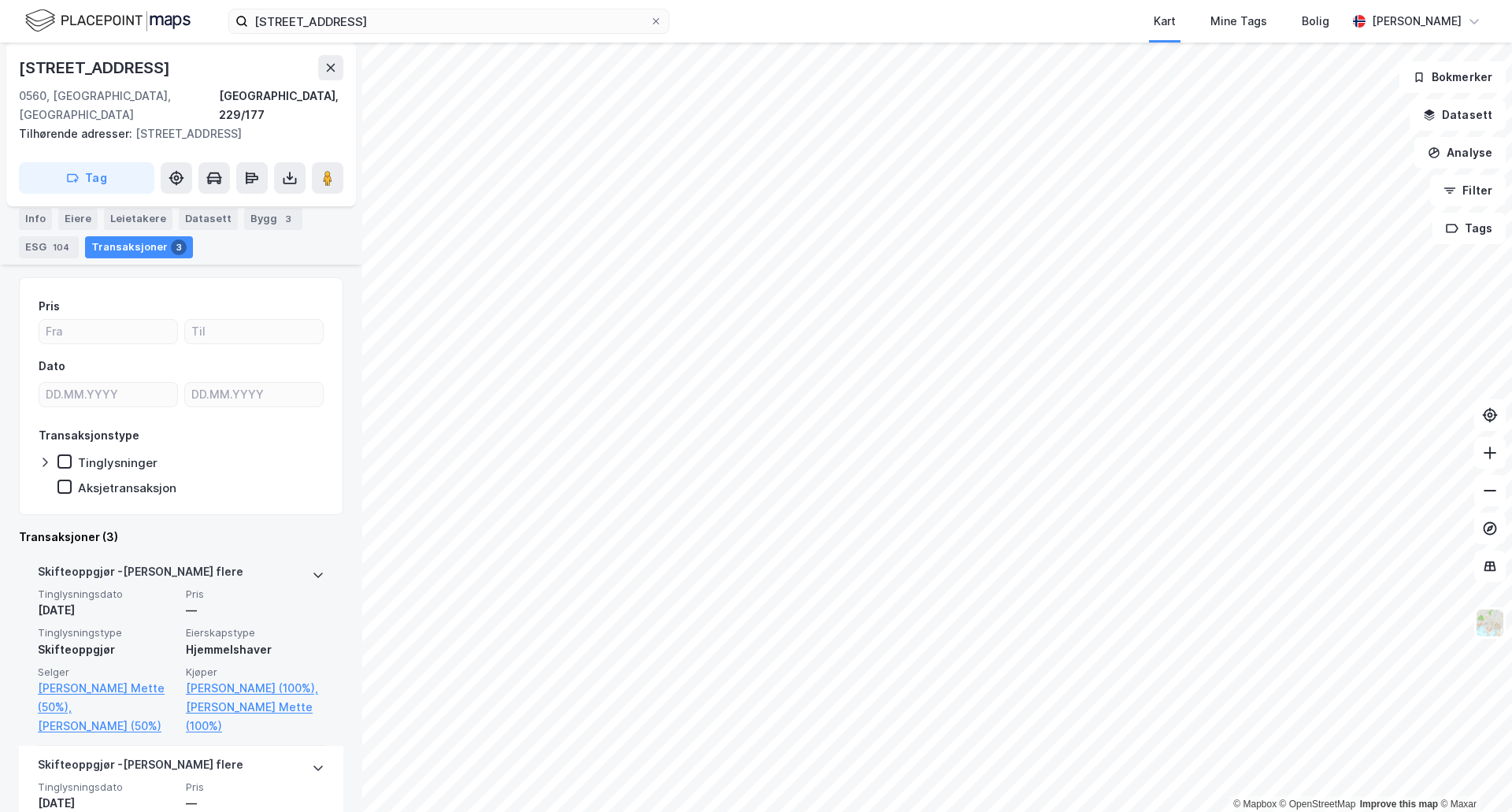
click at [313, 554] on div "Skifteoppgjør - [PERSON_NAME] flere Tinglysningsdato [DATE] Pris — Tinglysnings…" at bounding box center [181, 649] width 324 height 193
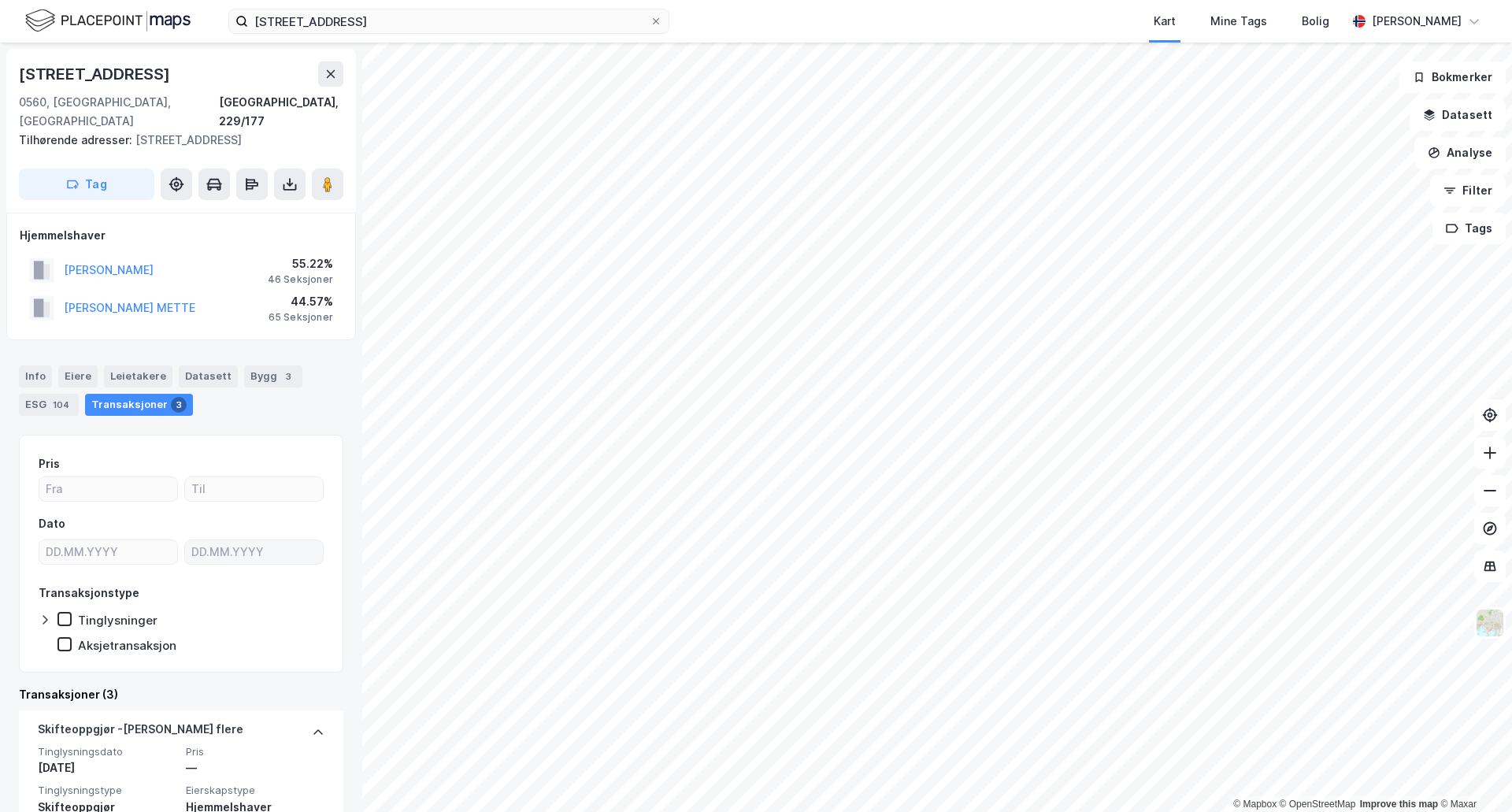
scroll to position [78, 0]
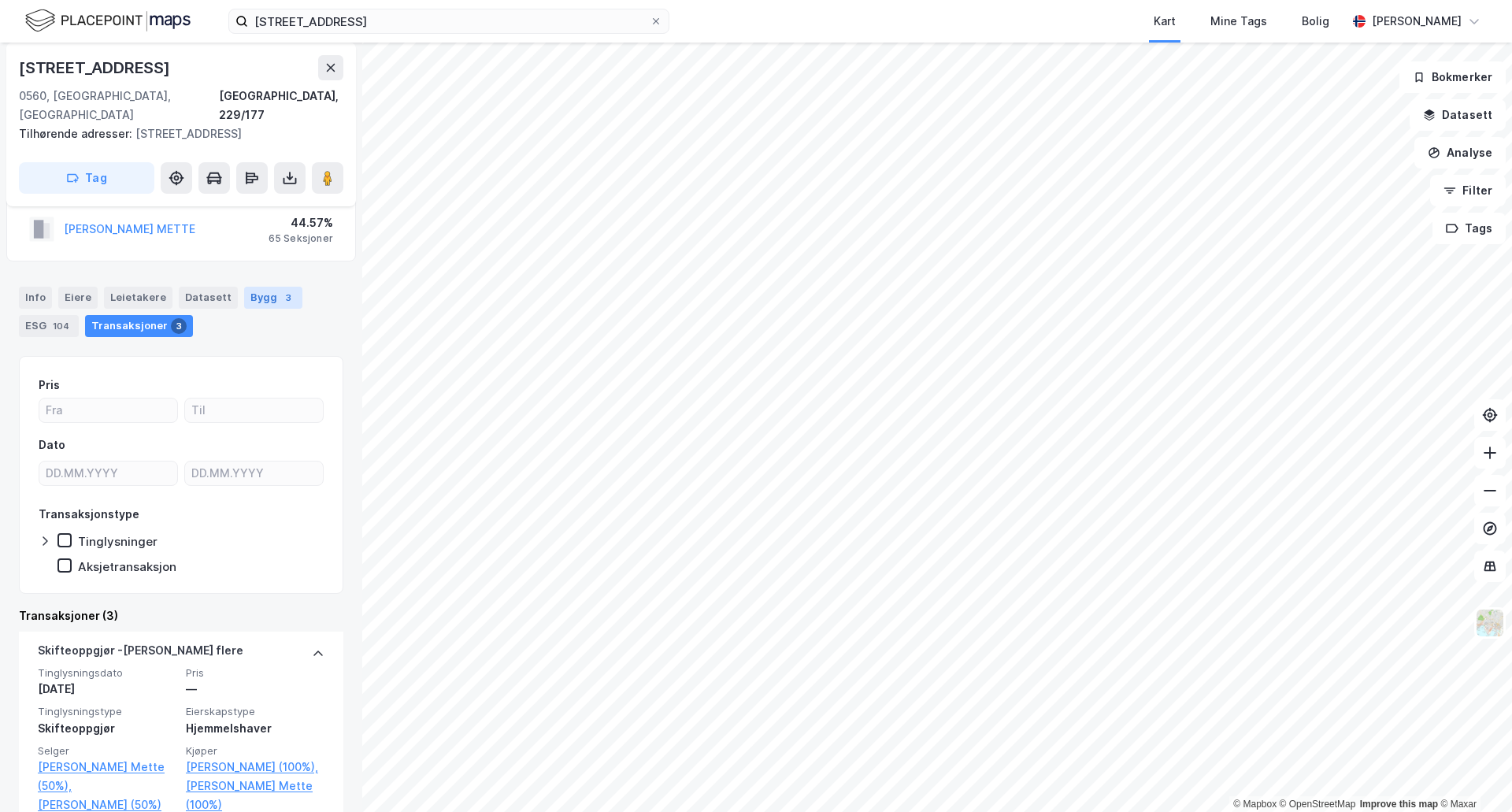
click at [267, 286] on div "Bygg 3" at bounding box center [273, 297] width 58 height 22
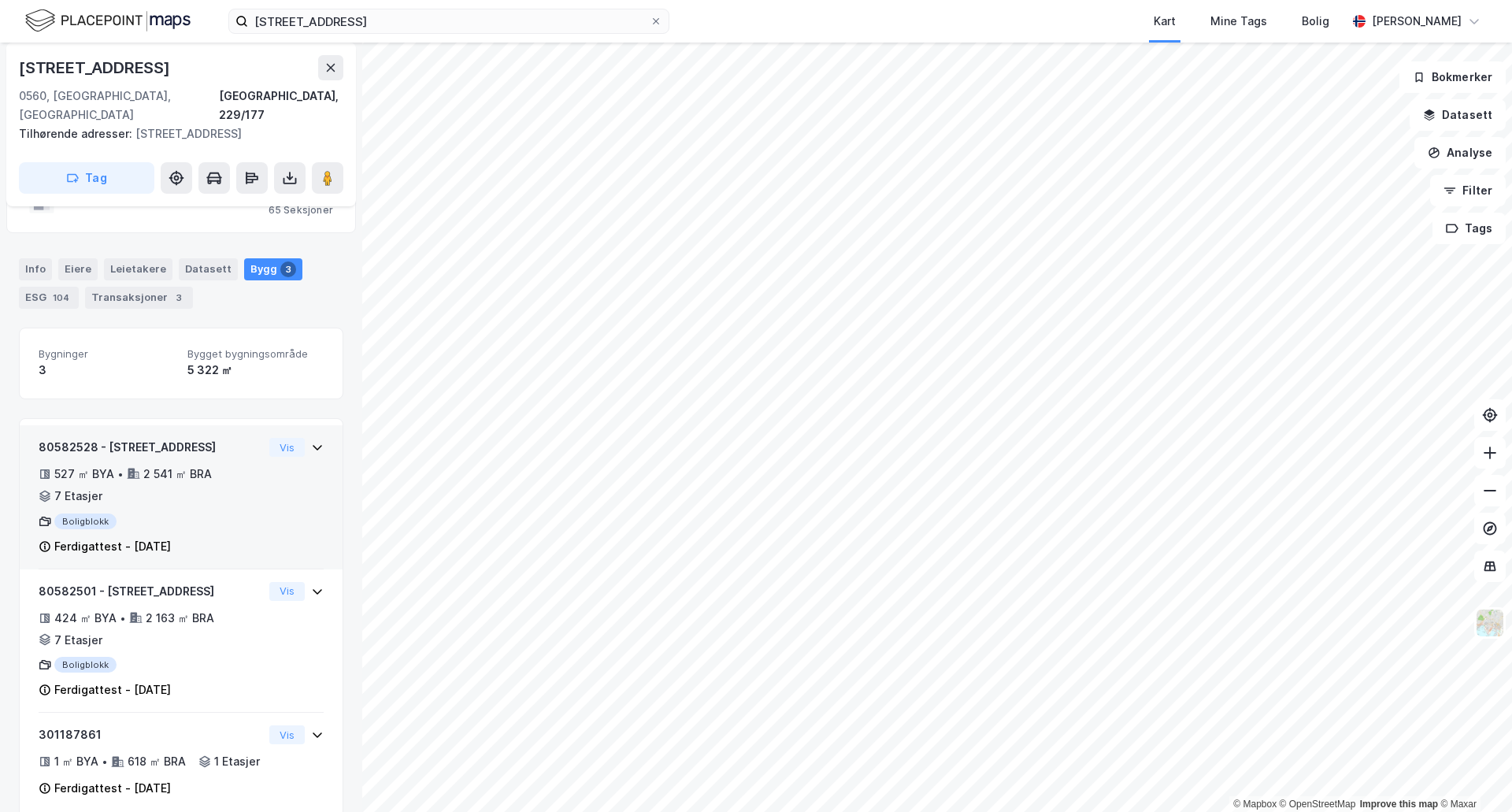
scroll to position [135, 0]
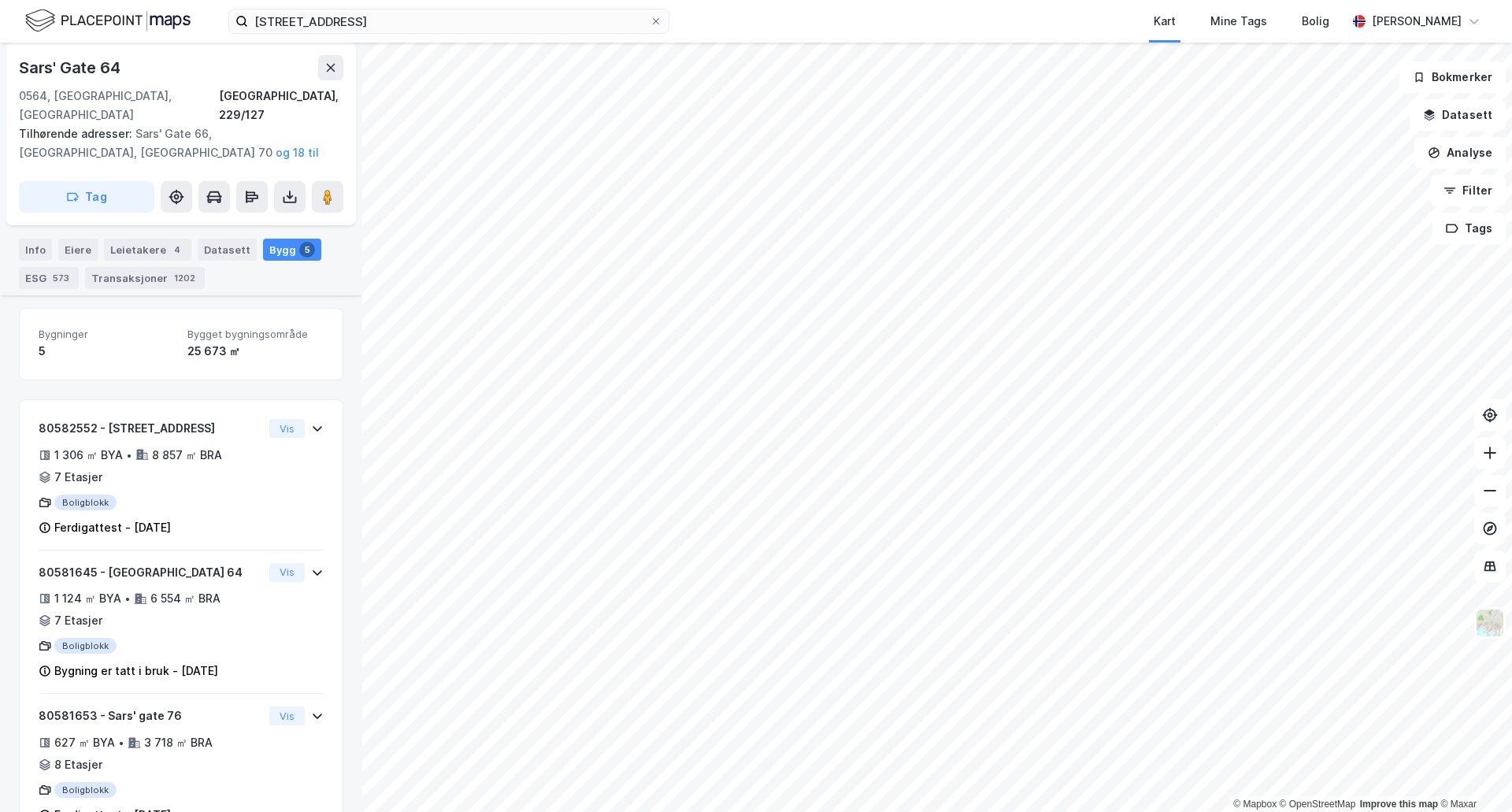
scroll to position [215, 0]
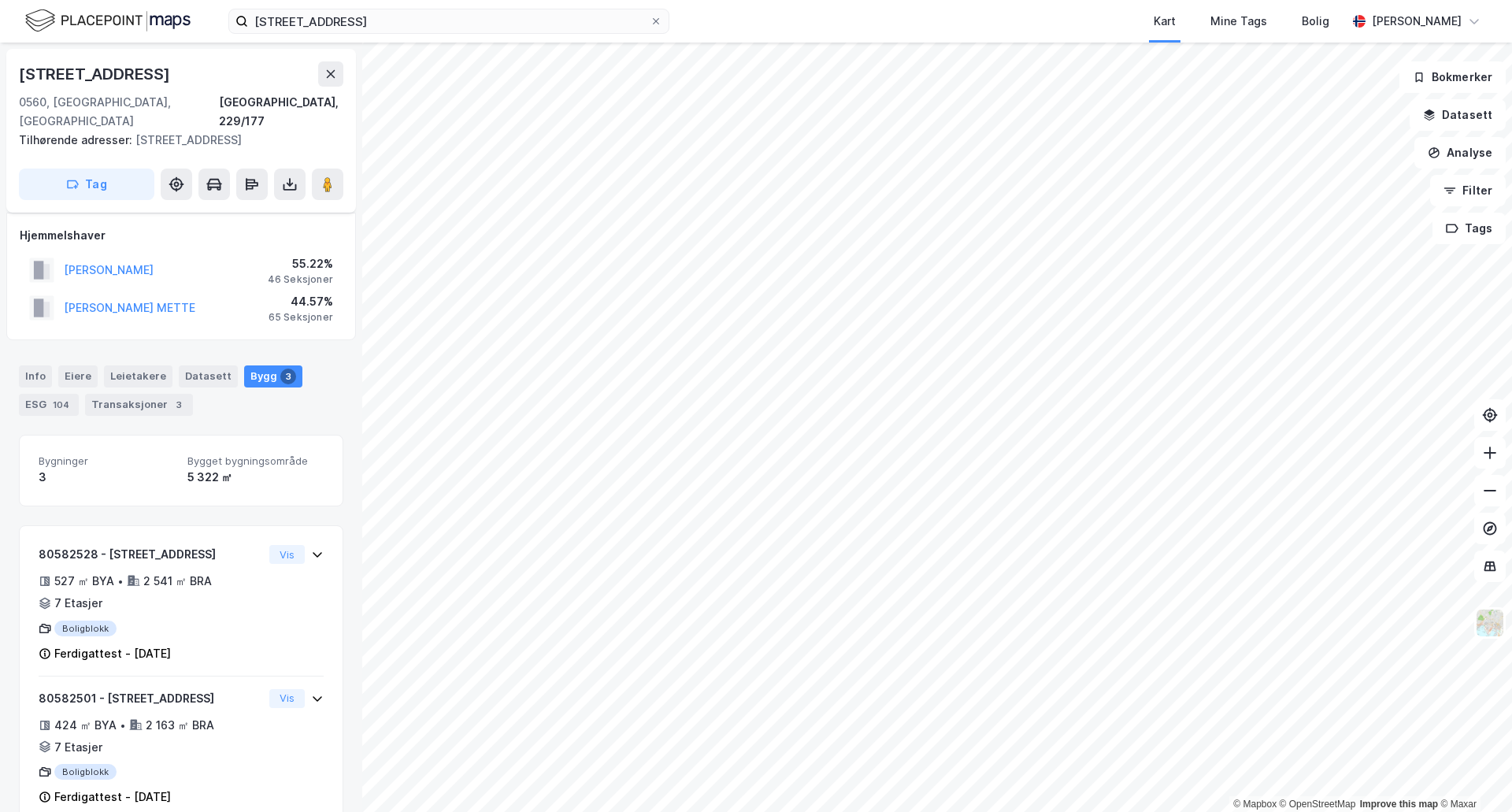
scroll to position [135, 0]
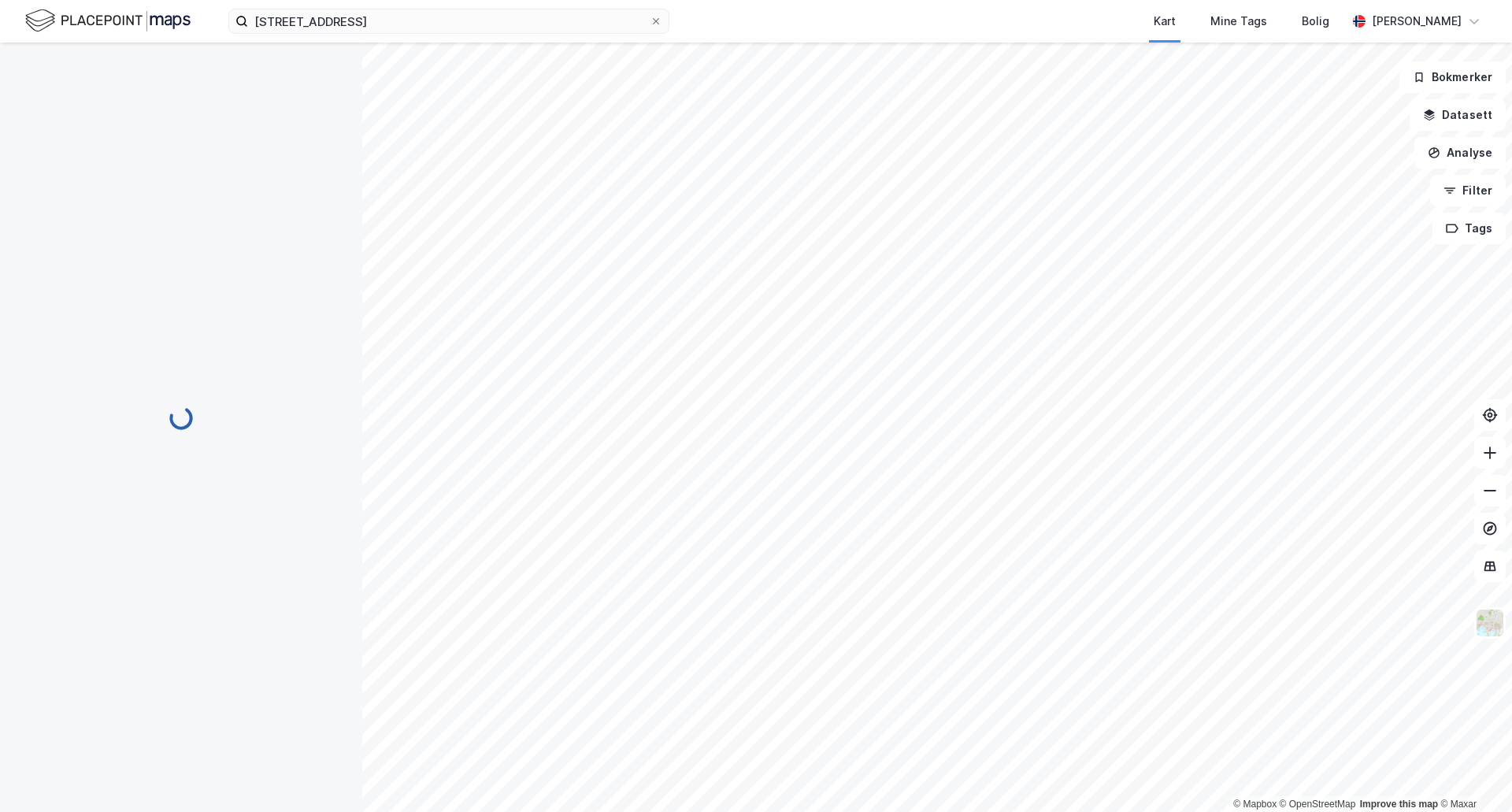
scroll to position [52, 0]
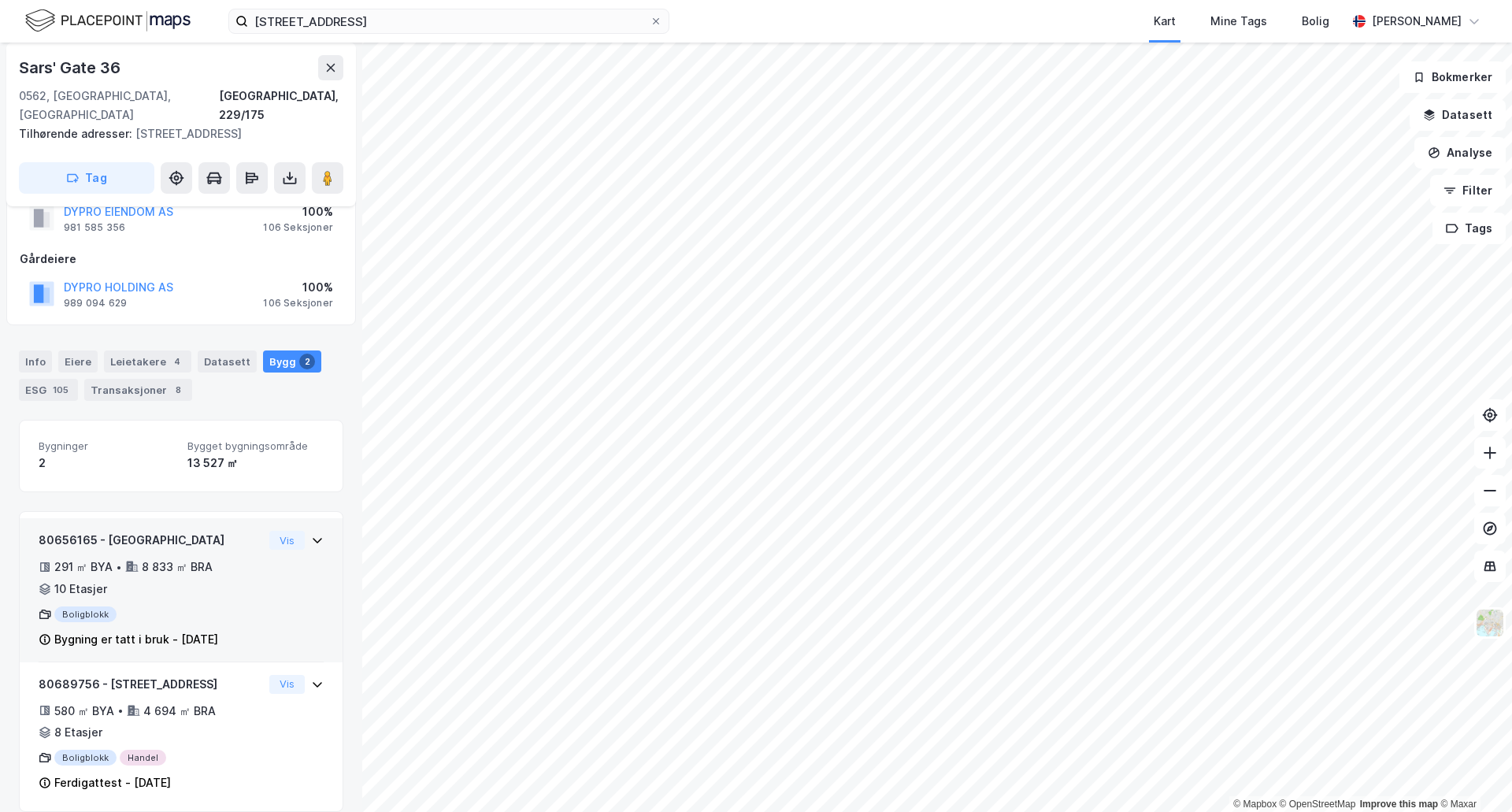
click at [316, 521] on div "80656165 - [GEOGRAPHIC_DATA] 36 291 ㎡ BYA • 8 833 ㎡ BRA • 10 Etasjer Boligblokk…" at bounding box center [181, 590] width 323 height 144
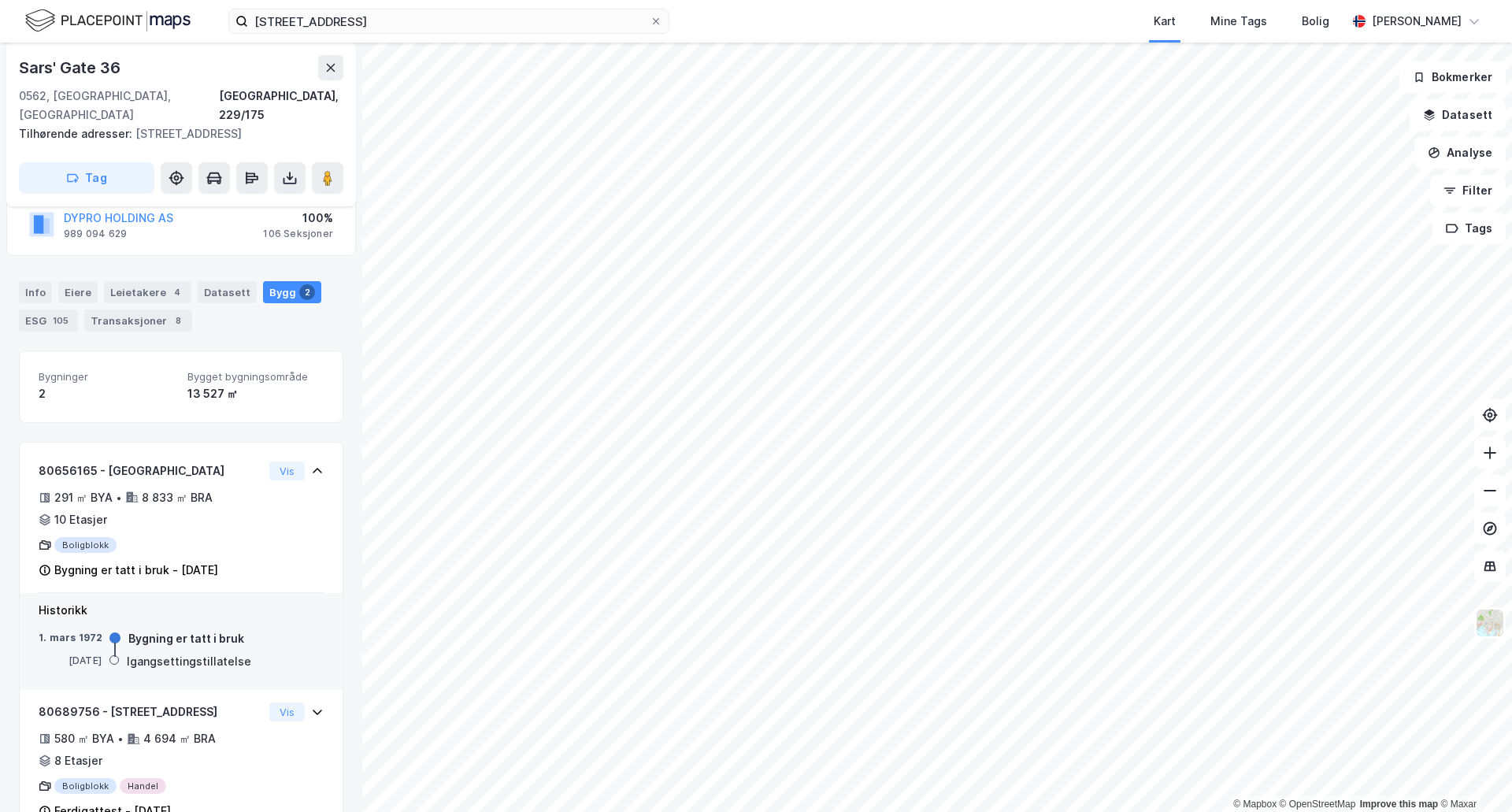
scroll to position [150, 0]
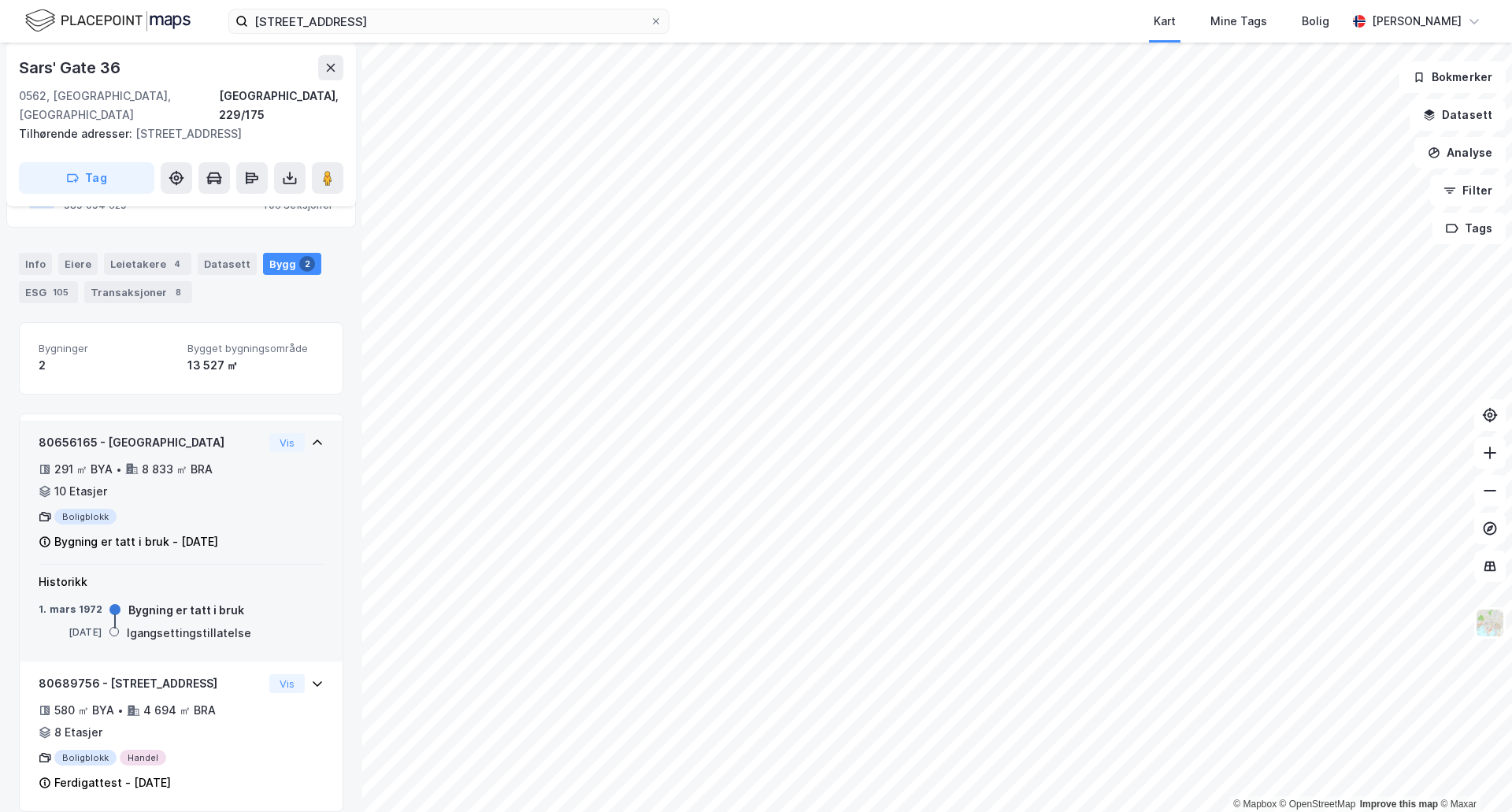
click at [311, 442] on div "80656165 - [GEOGRAPHIC_DATA] 36 291 ㎡ BYA • 8 833 ㎡ BRA • 10 Etasjer Boligblokk…" at bounding box center [181, 493] width 323 height 144
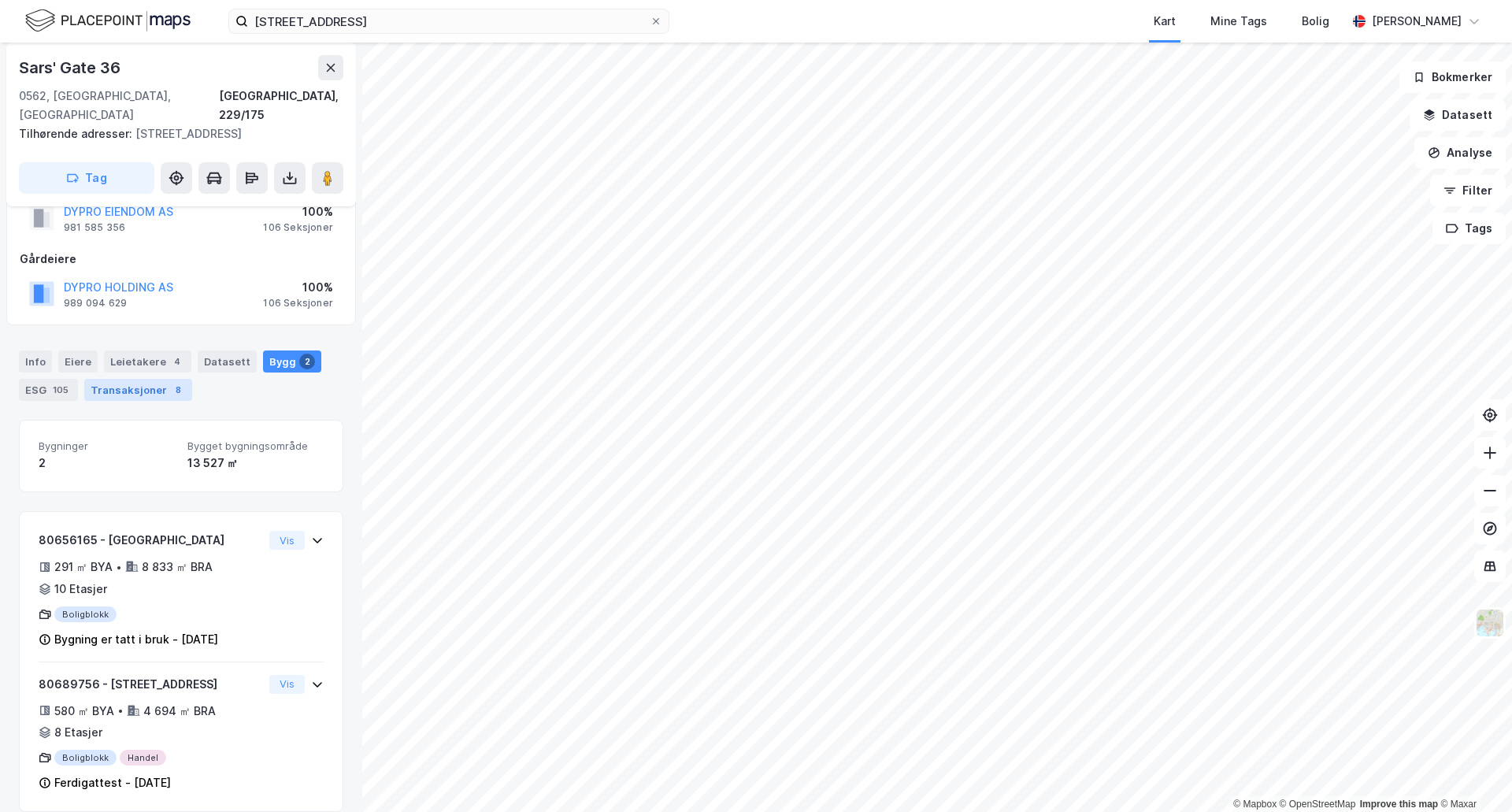
click at [113, 379] on div "Transaksjoner 8" at bounding box center [138, 390] width 108 height 22
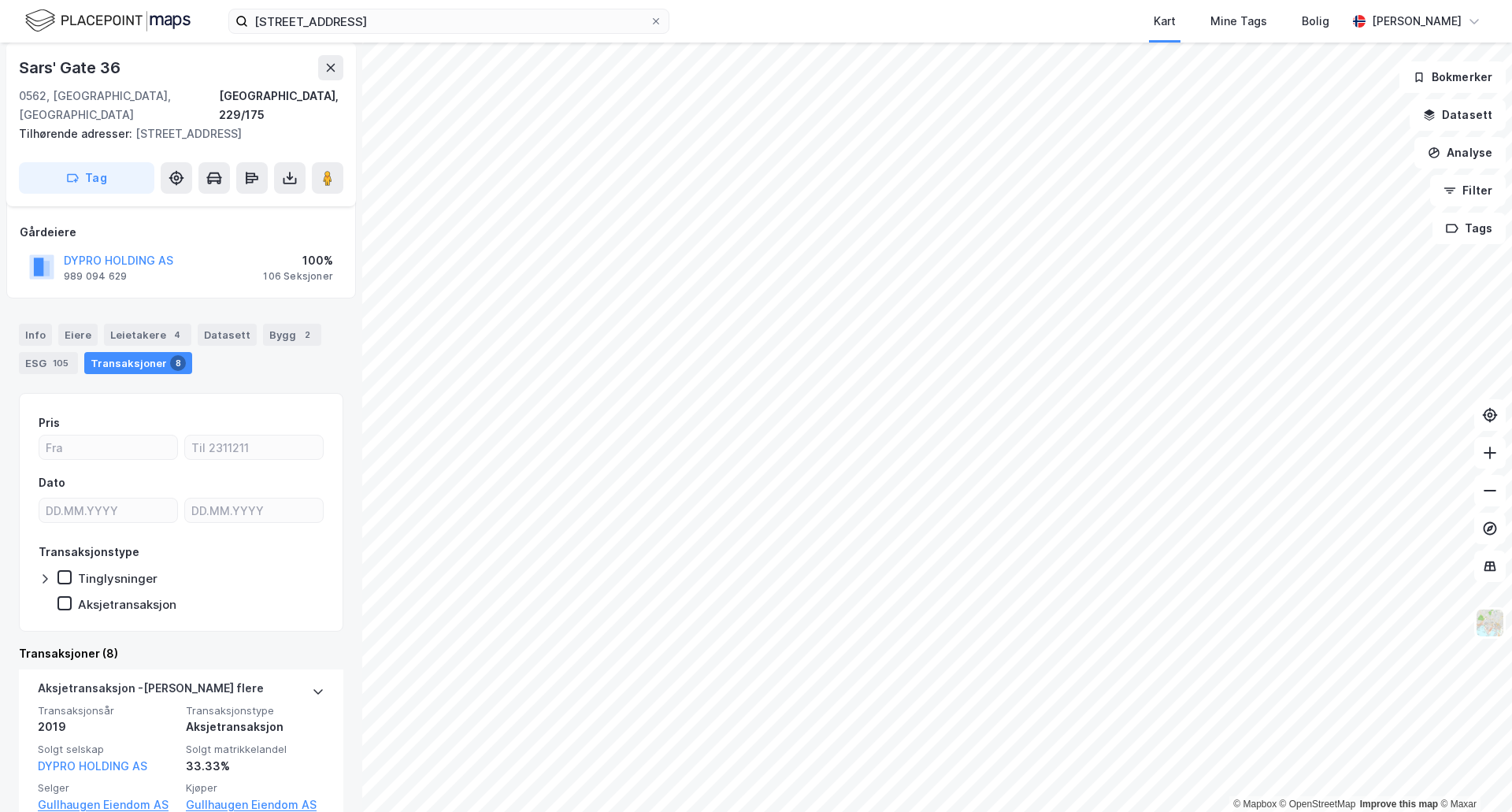
scroll to position [158, 0]
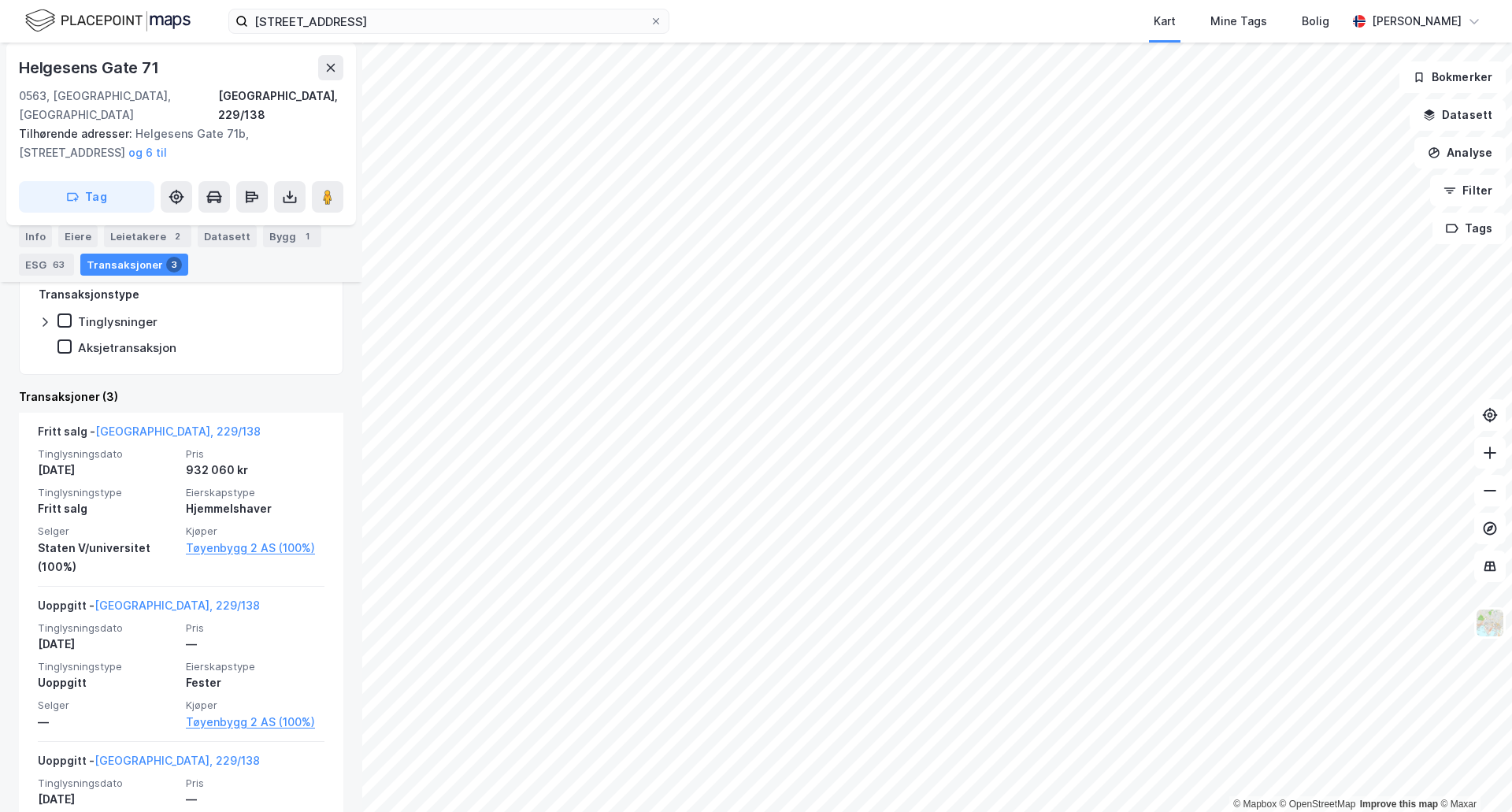
scroll to position [394, 0]
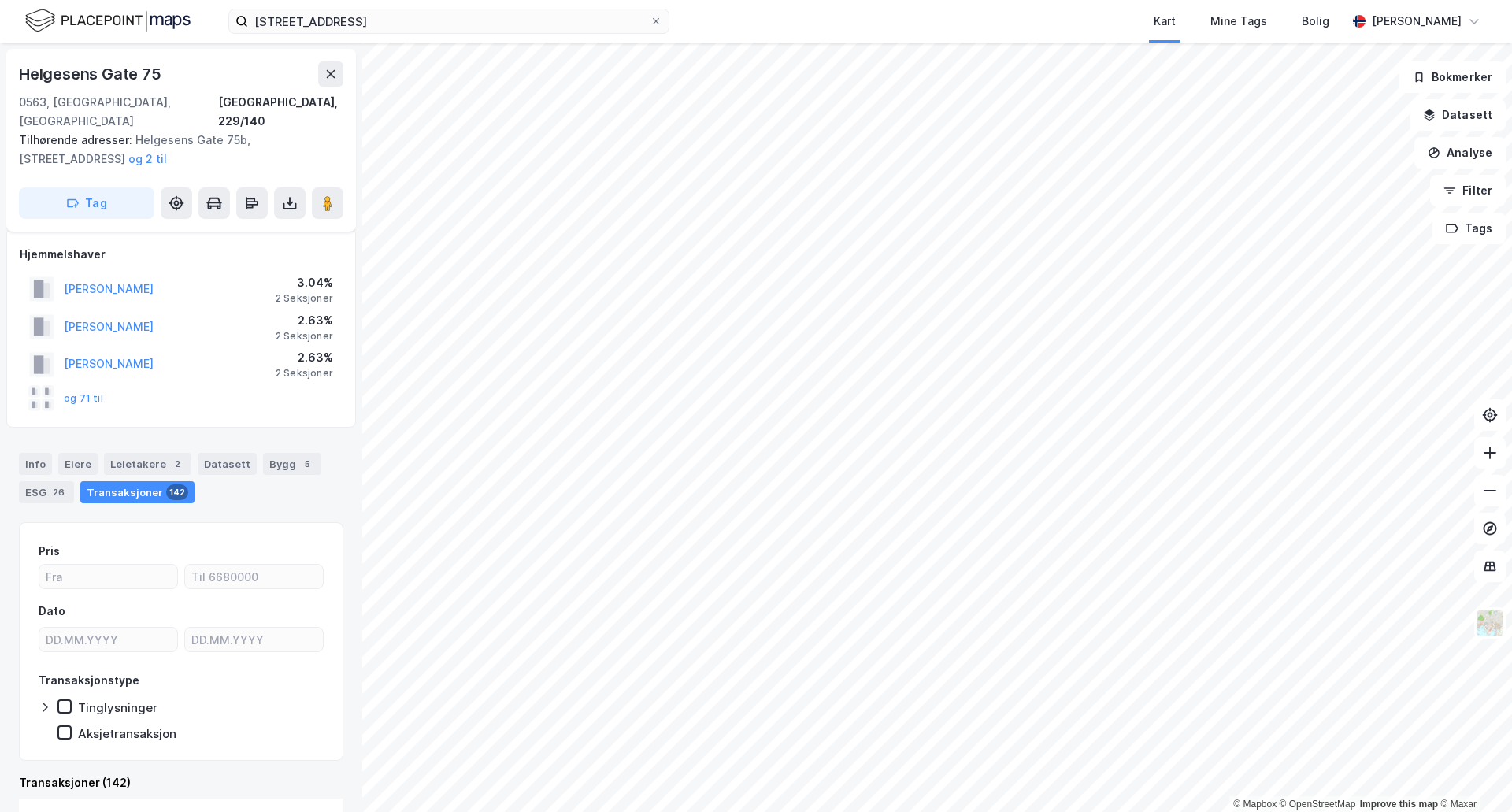
scroll to position [236, 0]
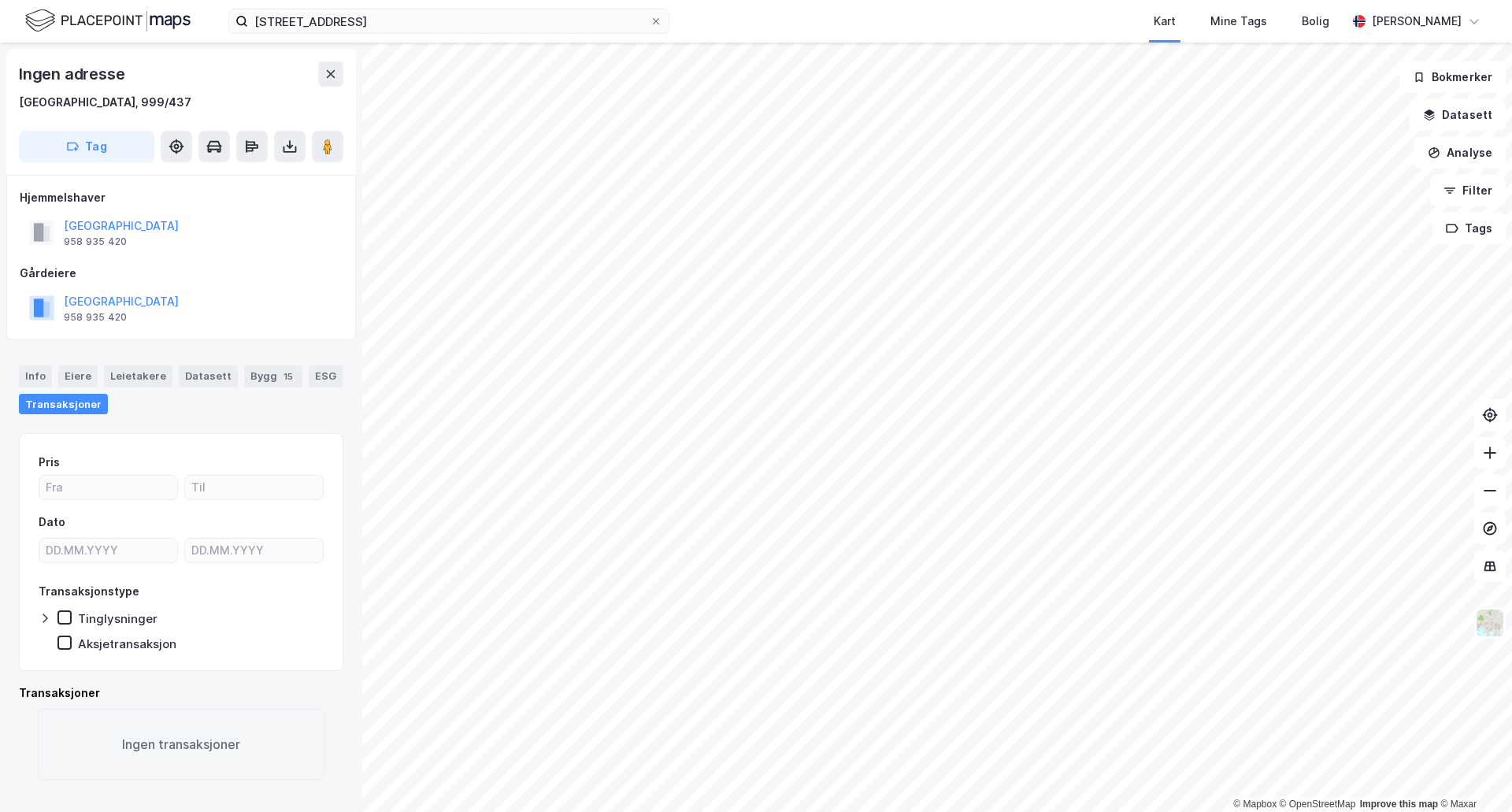
click at [689, 812] on html "trondheimsveien 51 Kart Mine Tags Bolig [PERSON_NAME] © Mapbox © OpenStreetMap …" at bounding box center [756, 406] width 1512 height 812
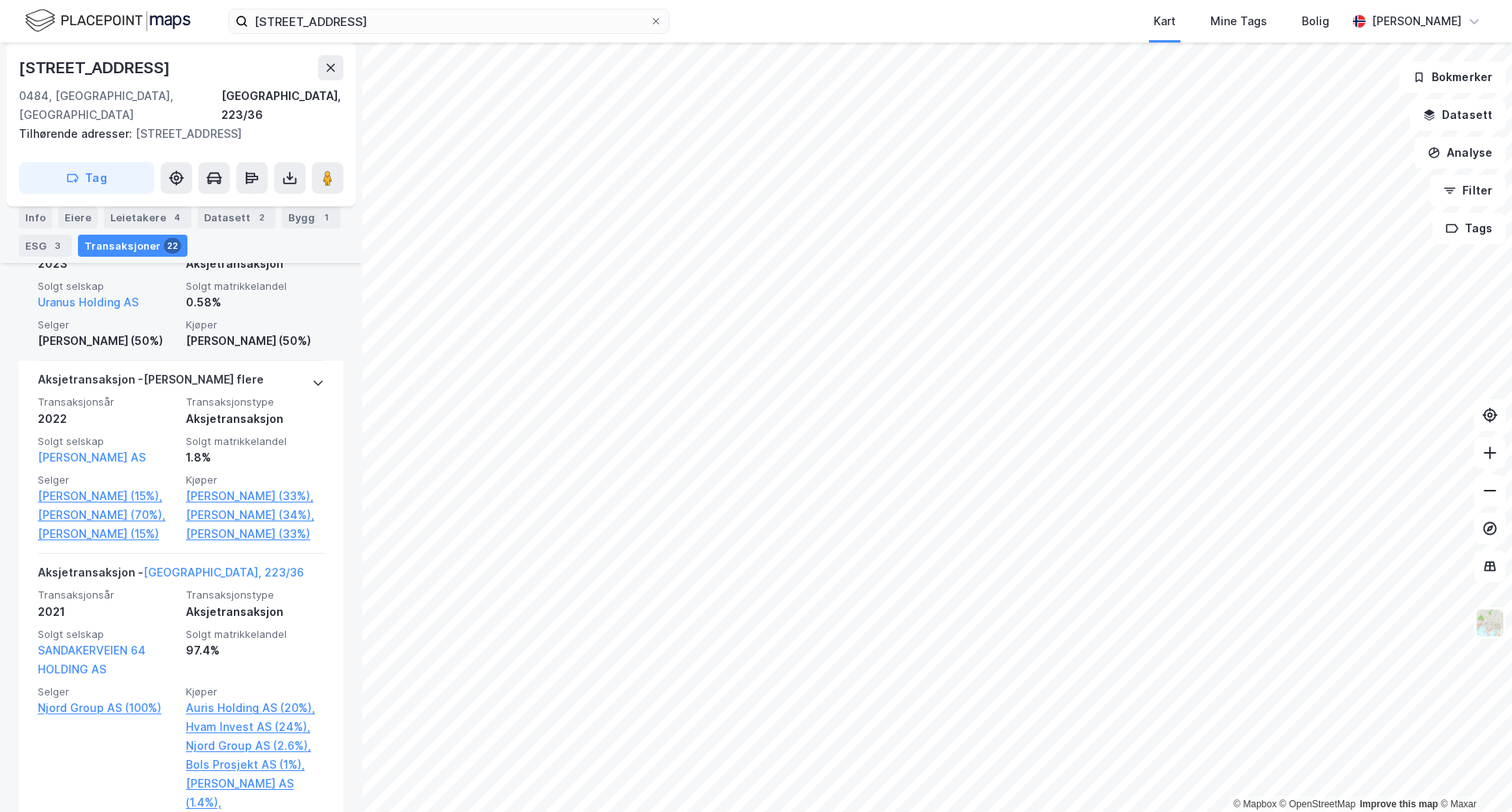
scroll to position [947, 0]
